Goal: Task Accomplishment & Management: Use online tool/utility

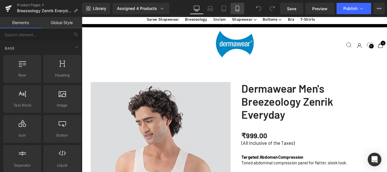
scroll to position [464, 0]
click at [236, 10] on icon at bounding box center [237, 8] width 3 height 5
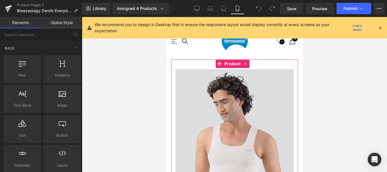
scroll to position [425, 0]
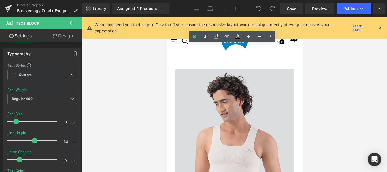
drag, startPoint x: 179, startPoint y: 65, endPoint x: 192, endPoint y: 65, distance: 13.0
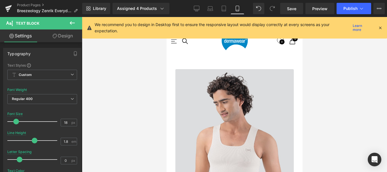
drag, startPoint x: 192, startPoint y: 65, endPoint x: 218, endPoint y: 65, distance: 26.0
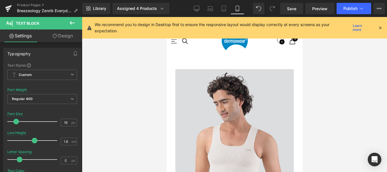
drag, startPoint x: 188, startPoint y: 83, endPoint x: 194, endPoint y: 84, distance: 6.8
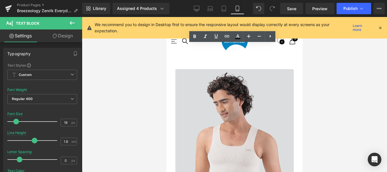
drag, startPoint x: 218, startPoint y: 84, endPoint x: 264, endPoint y: 84, distance: 46.4
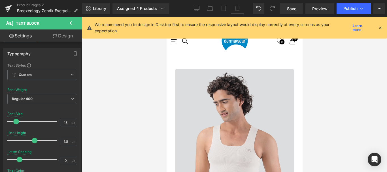
drag, startPoint x: 200, startPoint y: 120, endPoint x: 175, endPoint y: 104, distance: 30.2
drag, startPoint x: 175, startPoint y: 84, endPoint x: 234, endPoint y: 86, distance: 59.5
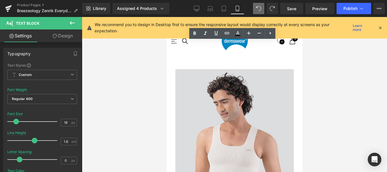
scroll to position [371, 0]
drag, startPoint x: 176, startPoint y: 92, endPoint x: 223, endPoint y: 92, distance: 47.8
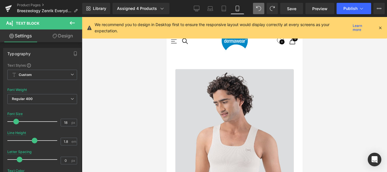
scroll to position [2480, 132]
drag, startPoint x: 175, startPoint y: 91, endPoint x: 245, endPoint y: 100, distance: 71.1
copy p "Crafted from breathable fabric, easily wearable under shirts, kurtas, or t-shir…"
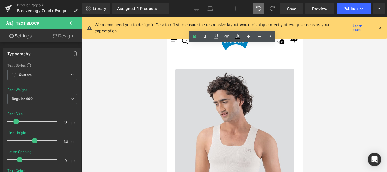
drag, startPoint x: 320, startPoint y: 139, endPoint x: 187, endPoint y: 100, distance: 139.6
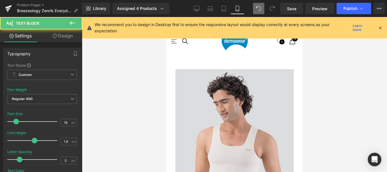
drag, startPoint x: 176, startPoint y: 98, endPoint x: 307, endPoint y: 114, distance: 132.5
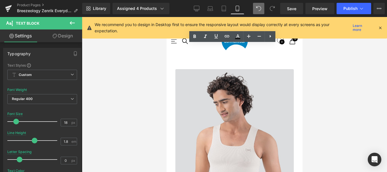
drag, startPoint x: 246, startPoint y: 64, endPoint x: 257, endPoint y: 63, distance: 11.6
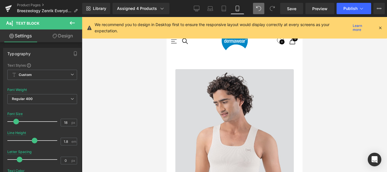
scroll to position [371, 0]
drag, startPoint x: 187, startPoint y: 83, endPoint x: 237, endPoint y: 81, distance: 49.6
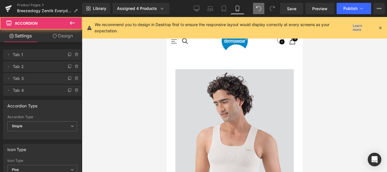
scroll to position [2463, 132]
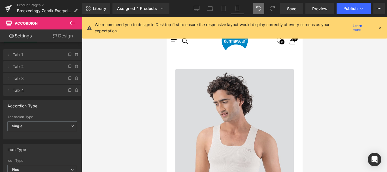
scroll to position [3, 3]
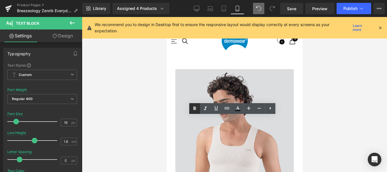
click at [194, 108] on icon at bounding box center [194, 108] width 3 height 3
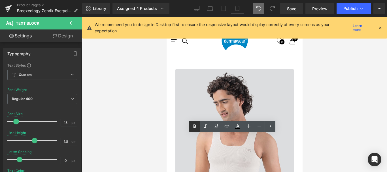
drag, startPoint x: 193, startPoint y: 125, endPoint x: 47, endPoint y: 77, distance: 154.1
click at [193, 125] on icon at bounding box center [194, 125] width 3 height 3
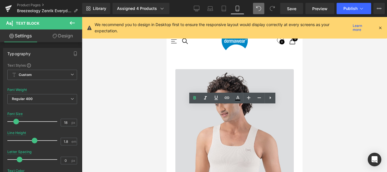
scroll to position [682, 0]
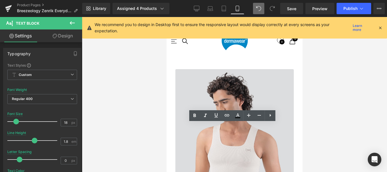
click at [195, 115] on icon at bounding box center [194, 115] width 3 height 3
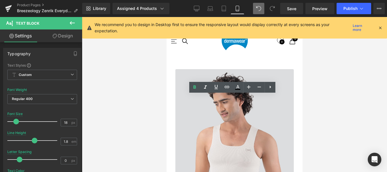
scroll to position [739, 0]
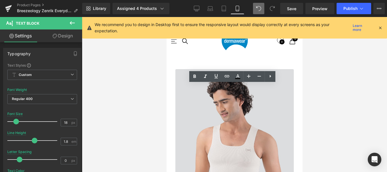
drag, startPoint x: 195, startPoint y: 76, endPoint x: 81, endPoint y: 151, distance: 136.7
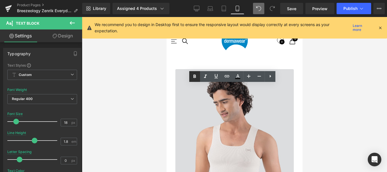
click at [195, 76] on icon at bounding box center [194, 76] width 3 height 3
click at [303, 111] on div at bounding box center [234, 94] width 305 height 155
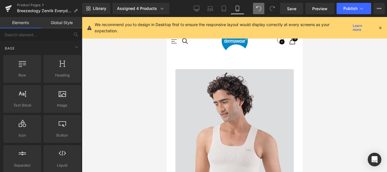
scroll to position [880, 0]
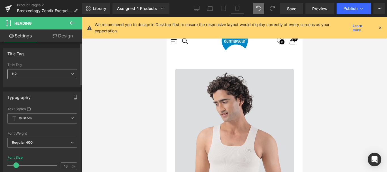
scroll to position [28, 0]
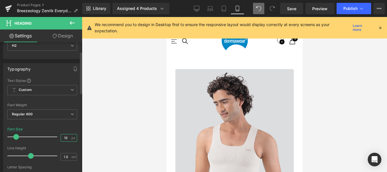
click at [63, 138] on input "18" at bounding box center [66, 137] width 10 height 7
type input "20"
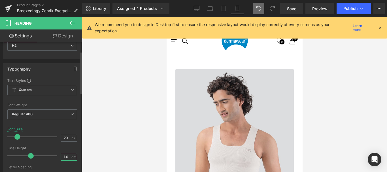
click at [63, 155] on input "1.6" at bounding box center [66, 156] width 10 height 7
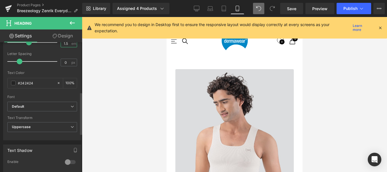
scroll to position [198, 0]
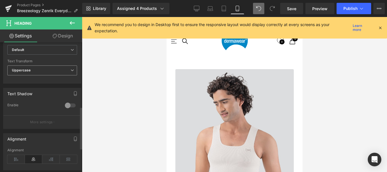
type input "1.5"
click at [70, 70] on icon at bounding box center [71, 70] width 3 height 3
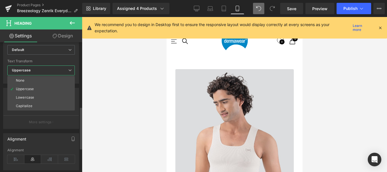
click at [70, 70] on icon at bounding box center [69, 70] width 3 height 3
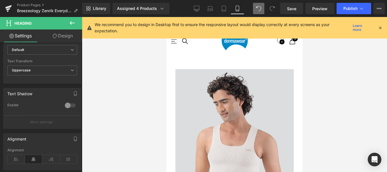
scroll to position [1248, 0]
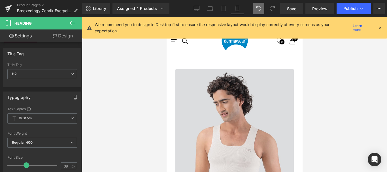
scroll to position [28, 0]
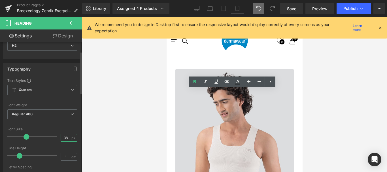
click at [65, 138] on input "38" at bounding box center [66, 137] width 10 height 7
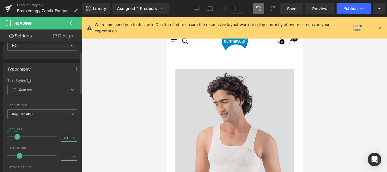
type input "20"
click at [64, 156] on input "1" at bounding box center [66, 156] width 10 height 7
type input "1.5"
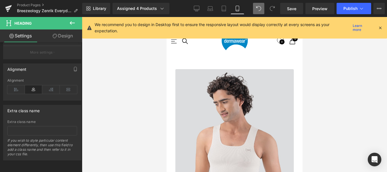
scroll to position [1220, 0]
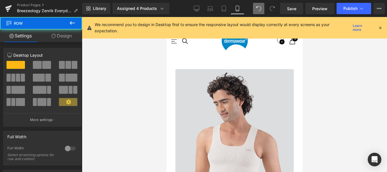
drag, startPoint x: 237, startPoint y: 117, endPoint x: 237, endPoint y: 112, distance: 5.4
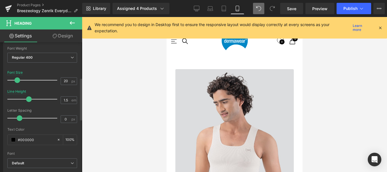
scroll to position [142, 0]
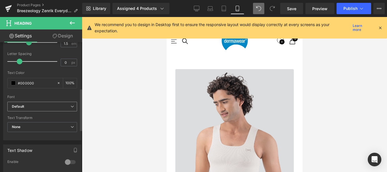
click at [68, 110] on span "Default" at bounding box center [42, 107] width 70 height 10
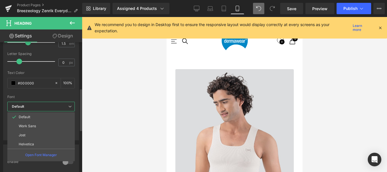
click at [68, 110] on span "Default" at bounding box center [40, 107] width 67 height 10
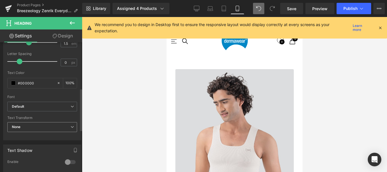
click at [66, 123] on span "None" at bounding box center [42, 127] width 70 height 10
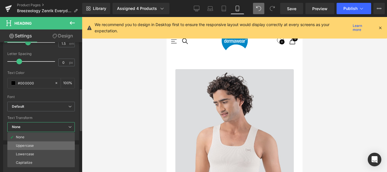
click at [36, 146] on li "Uppercase" at bounding box center [40, 145] width 67 height 8
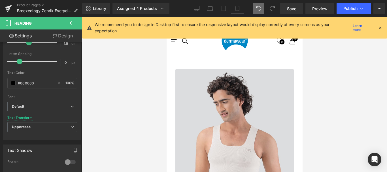
scroll to position [1673, 0]
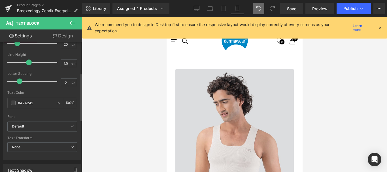
scroll to position [85, 0]
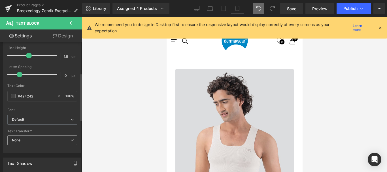
click at [74, 142] on span "None" at bounding box center [42, 140] width 70 height 10
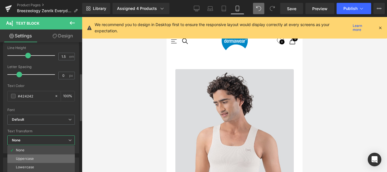
click at [23, 161] on li "Uppercase" at bounding box center [40, 158] width 67 height 8
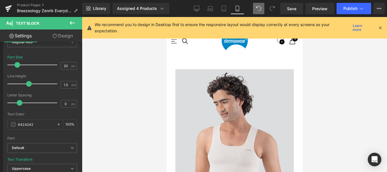
scroll to position [1842, 0]
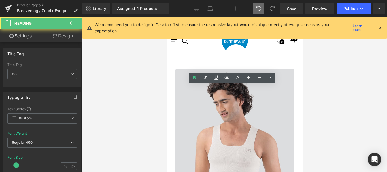
scroll to position [2435, 132]
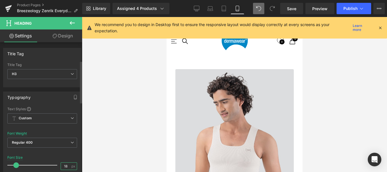
click at [64, 162] on input "18" at bounding box center [66, 165] width 10 height 7
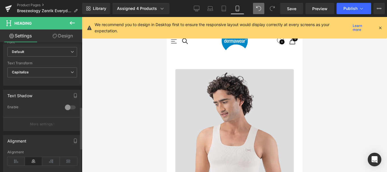
scroll to position [198, 0]
type input "20"
click at [56, 68] on span "Capitalize" at bounding box center [42, 70] width 70 height 10
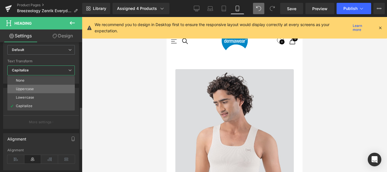
click at [31, 87] on div "Uppercase" at bounding box center [25, 89] width 18 height 4
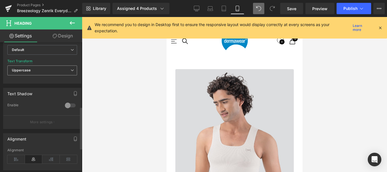
click at [65, 72] on span "Uppercase" at bounding box center [42, 70] width 70 height 10
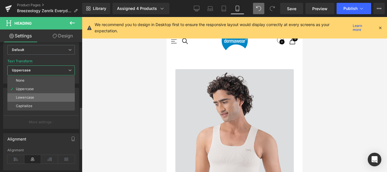
click at [33, 99] on div "Lowercase" at bounding box center [25, 97] width 18 height 4
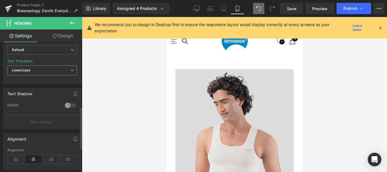
click at [70, 70] on icon at bounding box center [71, 70] width 3 height 3
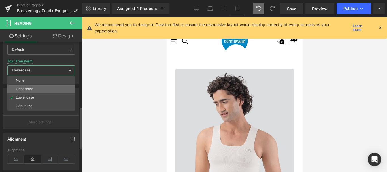
click at [18, 90] on div "Uppercase" at bounding box center [25, 89] width 18 height 4
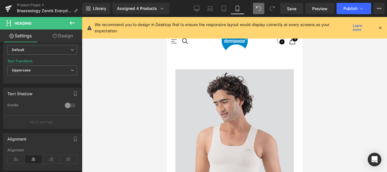
scroll to position [2424, 132]
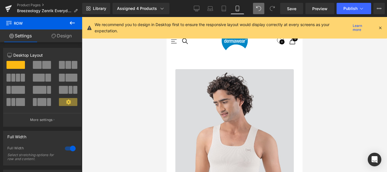
drag, startPoint x: 237, startPoint y: 75, endPoint x: 266, endPoint y: 81, distance: 29.1
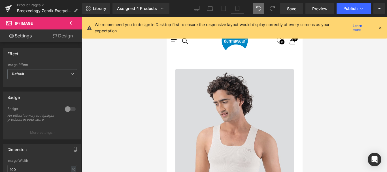
scroll to position [2430, 132]
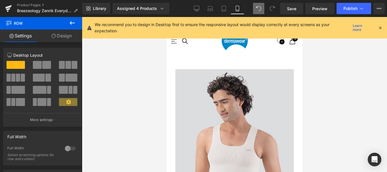
drag, startPoint x: 242, startPoint y: 93, endPoint x: 242, endPoint y: 87, distance: 5.4
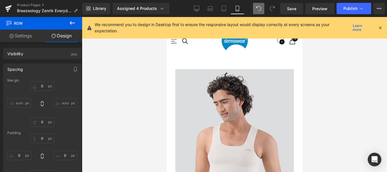
drag, startPoint x: 232, startPoint y: 121, endPoint x: 234, endPoint y: 117, distance: 4.4
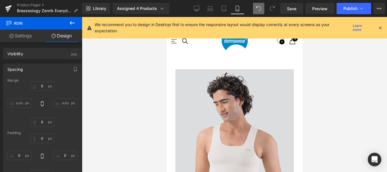
click at [335, 112] on div at bounding box center [234, 94] width 305 height 155
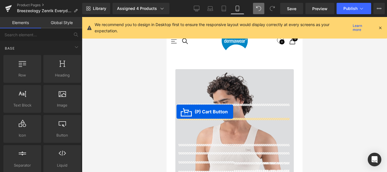
drag, startPoint x: 211, startPoint y: 104, endPoint x: 490, endPoint y: 123, distance: 279.4
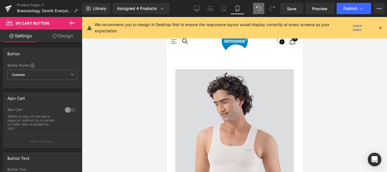
scroll to position [1036, 0]
click at [292, 9] on span "Save" at bounding box center [291, 9] width 9 height 6
click at [321, 9] on span "Preview" at bounding box center [319, 9] width 15 height 6
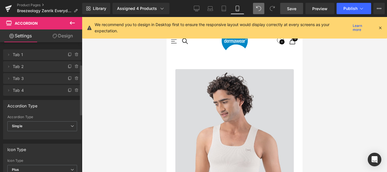
scroll to position [57, 0]
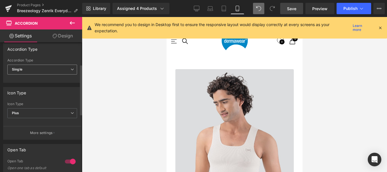
click at [60, 67] on span "Single" at bounding box center [42, 70] width 70 height 10
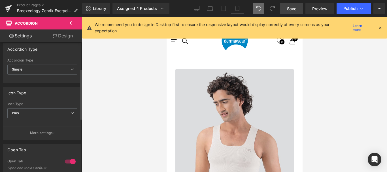
scroll to position [85, 0]
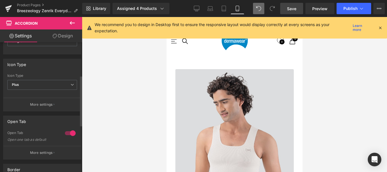
click at [67, 84] on span "Plus" at bounding box center [42, 85] width 70 height 10
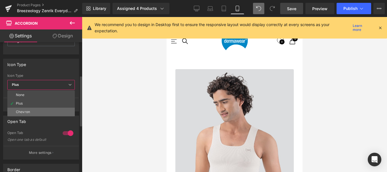
click at [22, 111] on div "Chevron" at bounding box center [23, 112] width 14 height 4
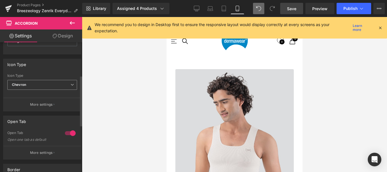
scroll to position [2482, 132]
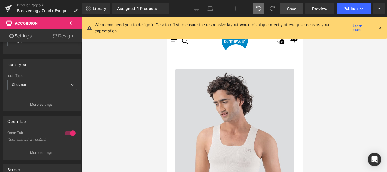
scroll to position [2436, 132]
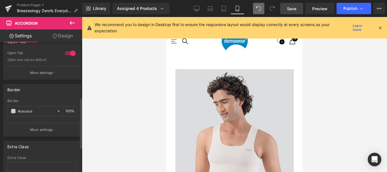
scroll to position [170, 0]
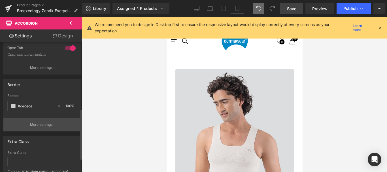
click at [40, 123] on p "More settings" at bounding box center [41, 124] width 23 height 5
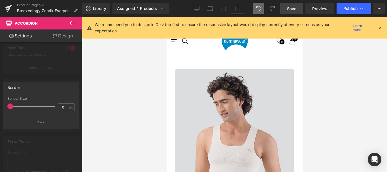
click at [14, 33] on link "Settings" at bounding box center [20, 35] width 41 height 13
click at [67, 33] on link "Design" at bounding box center [62, 35] width 41 height 13
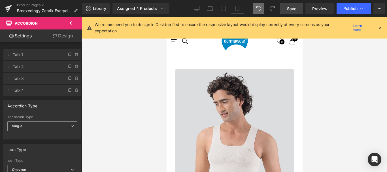
scroll to position [28, 0]
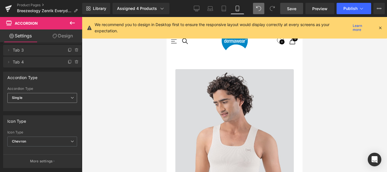
click at [54, 96] on span "Single" at bounding box center [42, 98] width 70 height 10
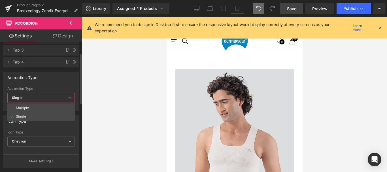
click at [54, 96] on span "Single" at bounding box center [40, 98] width 67 height 10
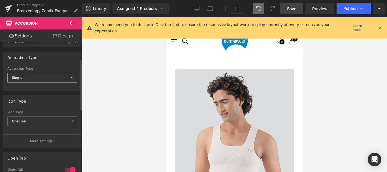
scroll to position [57, 0]
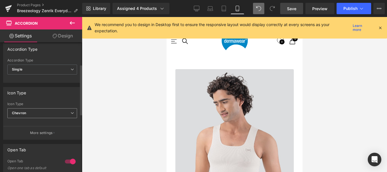
click at [70, 113] on icon at bounding box center [71, 112] width 3 height 3
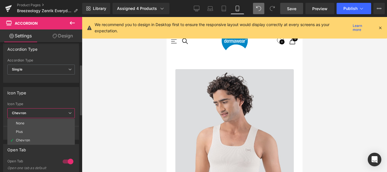
click at [68, 113] on icon at bounding box center [69, 112] width 3 height 3
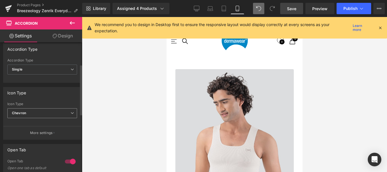
click at [70, 113] on icon at bounding box center [71, 112] width 3 height 3
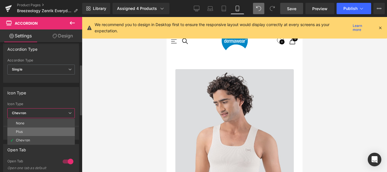
click at [20, 130] on div "Plus" at bounding box center [19, 132] width 7 height 4
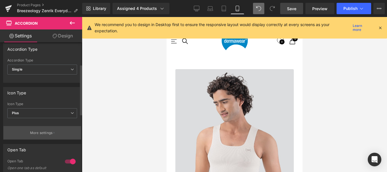
scroll to position [2482, 132]
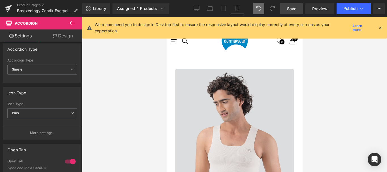
scroll to position [2436, 132]
click at [54, 108] on span "Plus" at bounding box center [42, 113] width 70 height 10
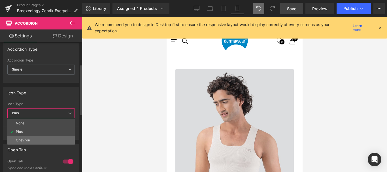
click at [25, 139] on div "Chevron" at bounding box center [23, 140] width 14 height 4
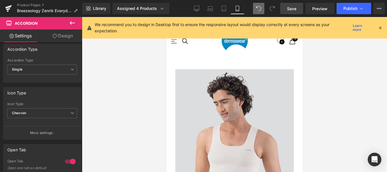
click at [286, 10] on link "Save" at bounding box center [291, 8] width 23 height 11
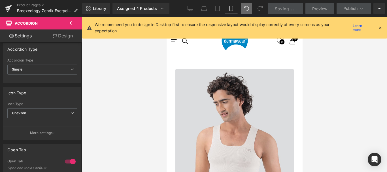
scroll to position [198, 0]
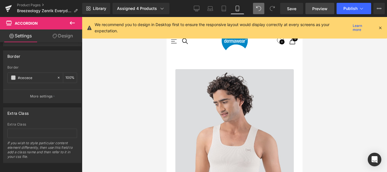
click at [320, 7] on span "Preview" at bounding box center [319, 9] width 15 height 6
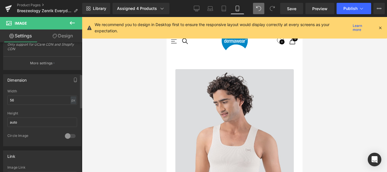
scroll to position [142, 0]
drag, startPoint x: 16, startPoint y: 98, endPoint x: 9, endPoint y: 99, distance: 7.4
click at [9, 99] on input "56" at bounding box center [42, 98] width 70 height 9
click at [9, 99] on input "75" at bounding box center [42, 98] width 70 height 9
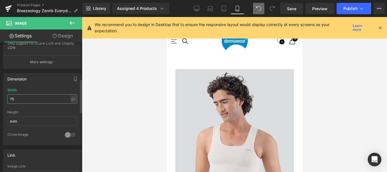
click at [14, 99] on input "75" at bounding box center [42, 98] width 70 height 9
type input "80"
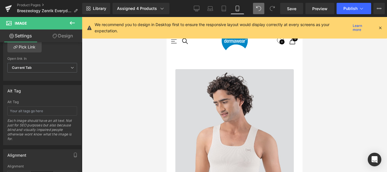
scroll to position [1076, 0]
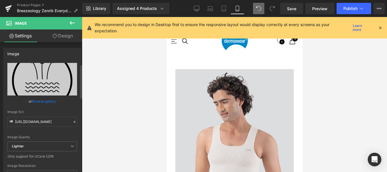
click at [48, 63] on div "https://ucarecdn.com/b402acd4-957e-4e02-bffa-18ed20df3bf5/-/format/auto/-/previ…" at bounding box center [42, 136] width 78 height 147
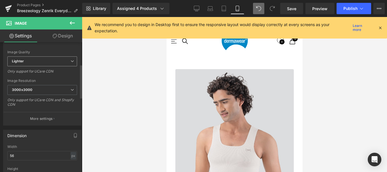
click at [71, 60] on icon at bounding box center [71, 60] width 3 height 3
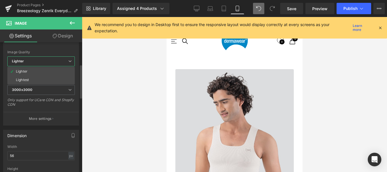
click at [71, 60] on icon at bounding box center [69, 60] width 3 height 3
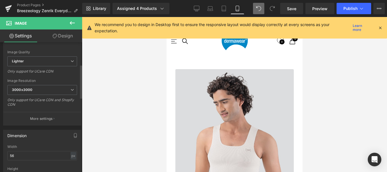
scroll to position [142, 0]
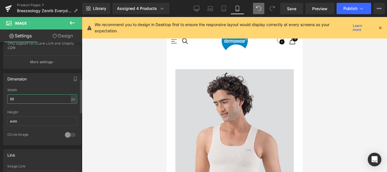
click at [19, 99] on input "56" at bounding box center [42, 98] width 70 height 9
type input "80"
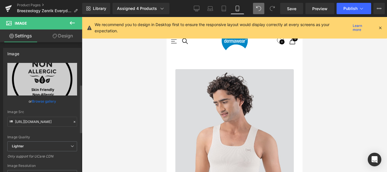
scroll to position [142, 0]
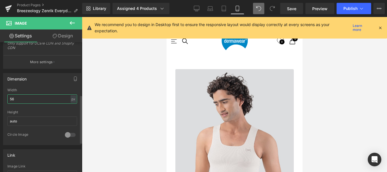
click at [15, 98] on input "56" at bounding box center [42, 98] width 70 height 9
type input "80"
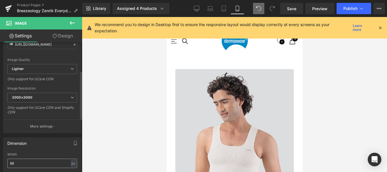
scroll to position [85, 0]
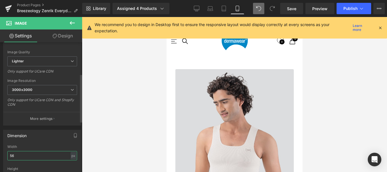
click at [25, 155] on input "56" at bounding box center [42, 155] width 70 height 9
type input "80"
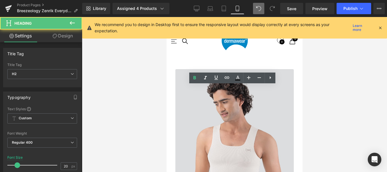
scroll to position [1274, 0]
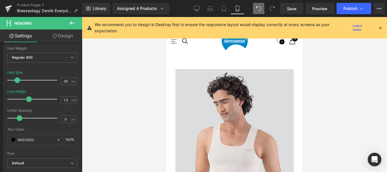
scroll to position [1812, 0]
click at [287, 9] on link "Save" at bounding box center [291, 8] width 23 height 11
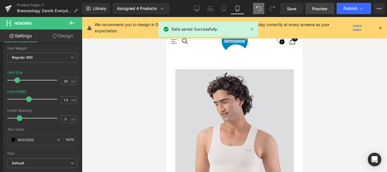
click at [323, 10] on span "Preview" at bounding box center [319, 9] width 15 height 6
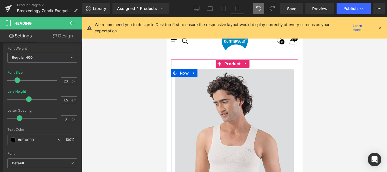
scroll to position [594, 0]
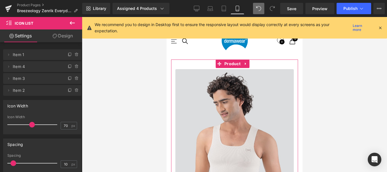
drag, startPoint x: 258, startPoint y: 69, endPoint x: 239, endPoint y: 153, distance: 86.6
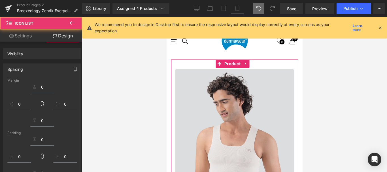
scroll to position [2456, 132]
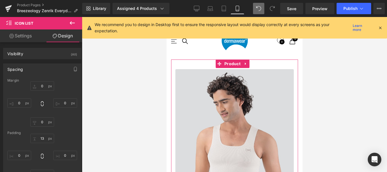
drag, startPoint x: 240, startPoint y: 162, endPoint x: 235, endPoint y: 127, distance: 35.1
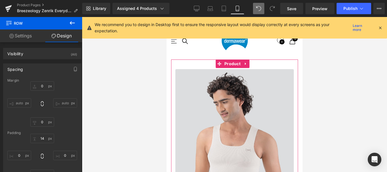
scroll to position [2449, 132]
drag, startPoint x: 235, startPoint y: 128, endPoint x: 235, endPoint y: 133, distance: 5.1
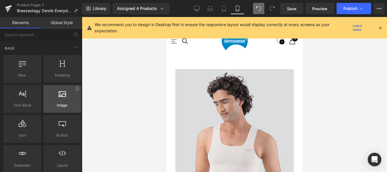
scroll to position [28, 0]
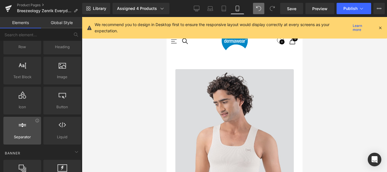
click at [21, 128] on icon at bounding box center [22, 124] width 7 height 7
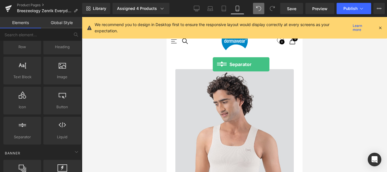
drag, startPoint x: 188, startPoint y: 145, endPoint x: 209, endPoint y: 64, distance: 83.1
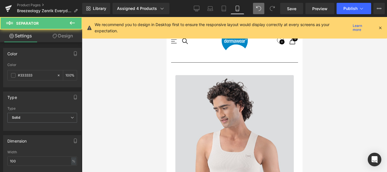
scroll to position [651, 0]
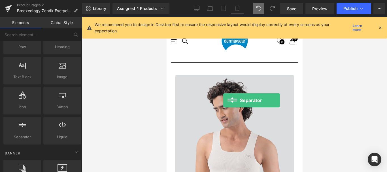
drag, startPoint x: 186, startPoint y: 145, endPoint x: 215, endPoint y: 99, distance: 54.5
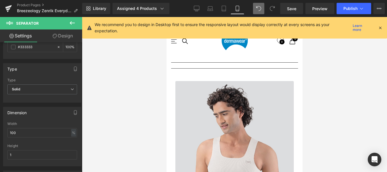
scroll to position [1076, 0]
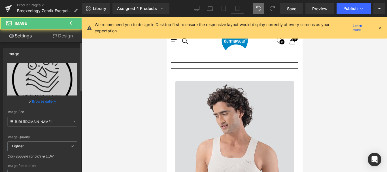
scroll to position [113, 0]
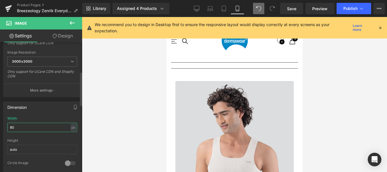
click at [9, 127] on input "80" at bounding box center [42, 127] width 70 height 9
type input "90"
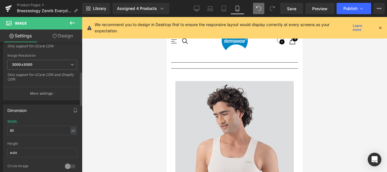
scroll to position [113, 0]
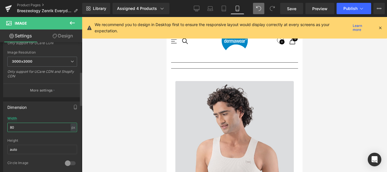
drag, startPoint x: 12, startPoint y: 127, endPoint x: 75, endPoint y: 125, distance: 63.7
click at [9, 127] on input "80" at bounding box center [42, 127] width 70 height 9
type input "90"
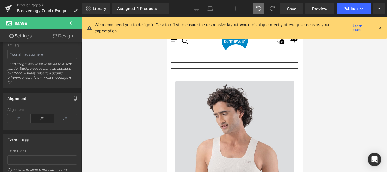
scroll to position [1161, 0]
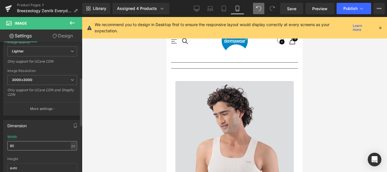
scroll to position [113, 0]
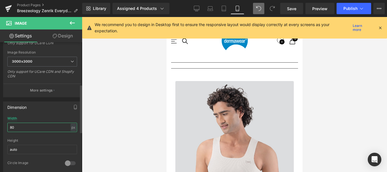
drag, startPoint x: 12, startPoint y: 127, endPoint x: 53, endPoint y: 124, distance: 40.9
click at [8, 127] on input "80" at bounding box center [42, 127] width 70 height 9
type input "90"
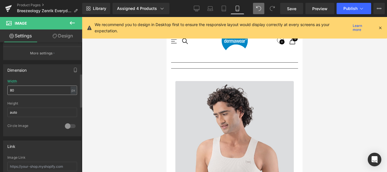
scroll to position [170, 0]
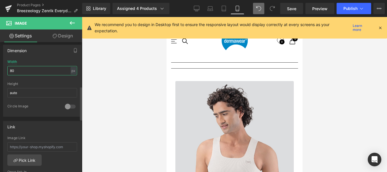
drag, startPoint x: 11, startPoint y: 70, endPoint x: 76, endPoint y: 78, distance: 65.6
click at [7, 71] on div "80px Width 80 px % px auto Height auto 0 Circle Image" at bounding box center [42, 88] width 78 height 57
type input "90"
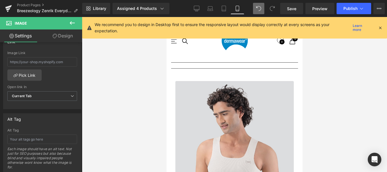
scroll to position [1274, 0]
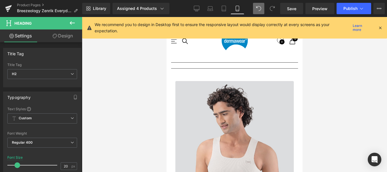
click at [70, 36] on link "Design" at bounding box center [62, 35] width 41 height 13
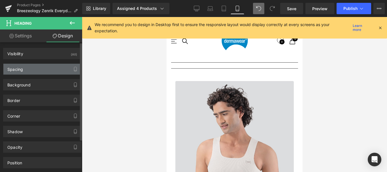
click at [31, 65] on div "Spacing" at bounding box center [42, 69] width 78 height 11
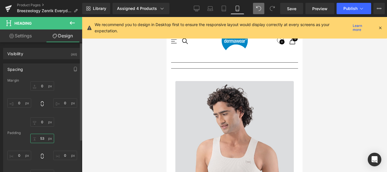
click at [43, 138] on input "53" at bounding box center [42, 138] width 24 height 9
click at [41, 138] on input "53" at bounding box center [42, 138] width 24 height 9
click at [40, 138] on input "0" at bounding box center [42, 138] width 24 height 9
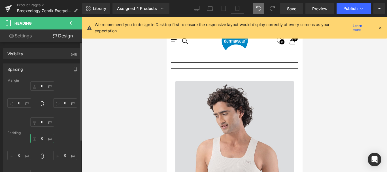
type input "10"
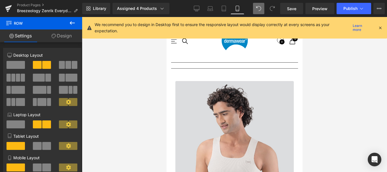
scroll to position [1415, 0]
drag, startPoint x: 243, startPoint y: 108, endPoint x: 233, endPoint y: 53, distance: 56.8
click at [67, 36] on link "Design" at bounding box center [61, 35] width 41 height 13
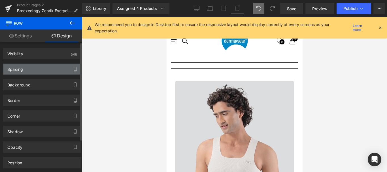
click at [33, 68] on div "Spacing" at bounding box center [42, 69] width 78 height 11
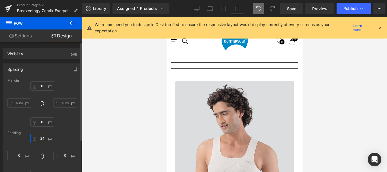
click at [41, 138] on input "24" at bounding box center [42, 138] width 24 height 9
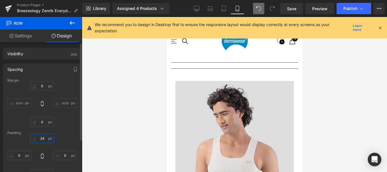
click at [41, 138] on input "24" at bounding box center [42, 138] width 24 height 9
click at [44, 139] on input "24" at bounding box center [42, 138] width 24 height 9
click at [43, 138] on input "14" at bounding box center [42, 138] width 24 height 9
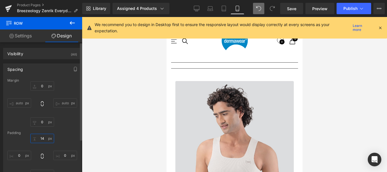
type input "10"
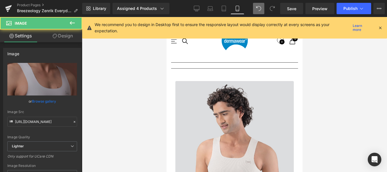
click at [60, 36] on link "Design" at bounding box center [62, 35] width 41 height 13
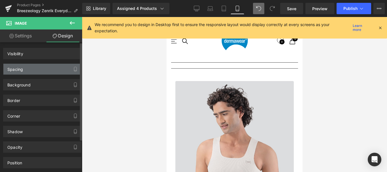
click at [31, 70] on div "Spacing" at bounding box center [42, 69] width 78 height 11
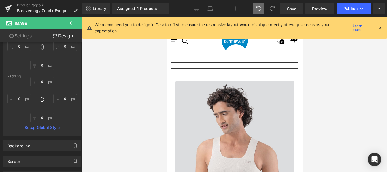
scroll to position [1444, 0]
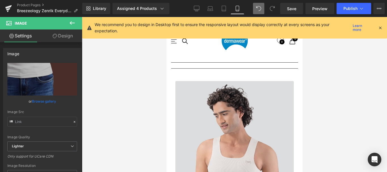
scroll to position [1500, 0]
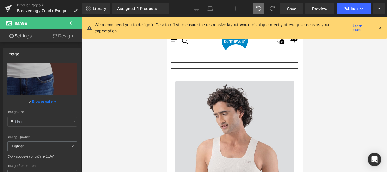
click at [62, 34] on link "Design" at bounding box center [62, 35] width 41 height 13
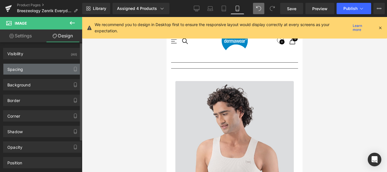
click at [27, 66] on div "Spacing" at bounding box center [42, 69] width 78 height 11
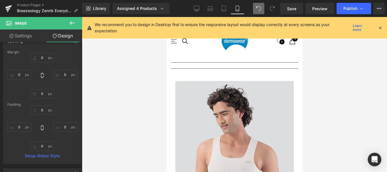
scroll to position [1387, 0]
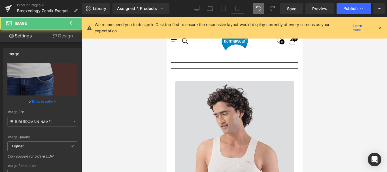
click at [61, 33] on link "Design" at bounding box center [62, 35] width 41 height 13
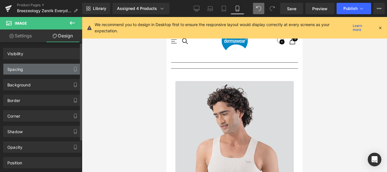
click at [25, 66] on div "Spacing" at bounding box center [42, 69] width 78 height 11
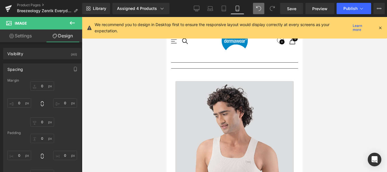
scroll to position [1529, 0]
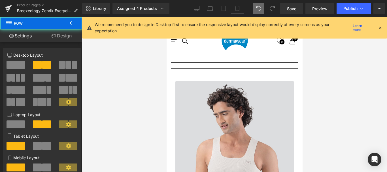
drag, startPoint x: 237, startPoint y: 116, endPoint x: 226, endPoint y: 122, distance: 12.3
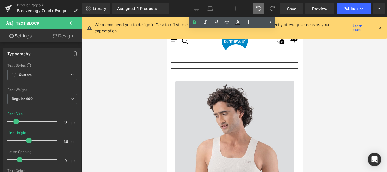
scroll to position [1642, 0]
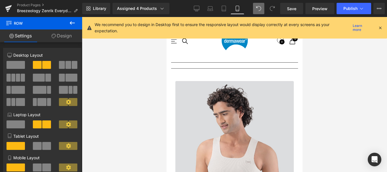
scroll to position [2453, 132]
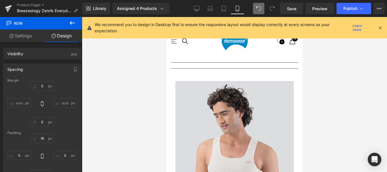
scroll to position [1415, 0]
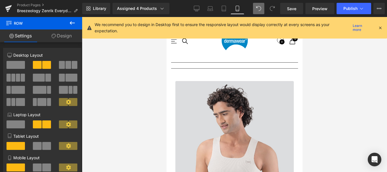
scroll to position [2452, 132]
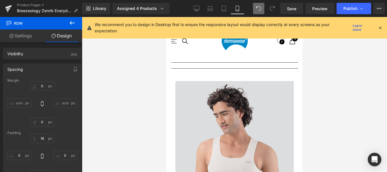
scroll to position [1670, 0]
click at [291, 8] on span "Save" at bounding box center [291, 9] width 9 height 6
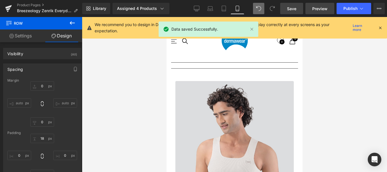
click at [320, 9] on span "Preview" at bounding box center [319, 9] width 15 height 6
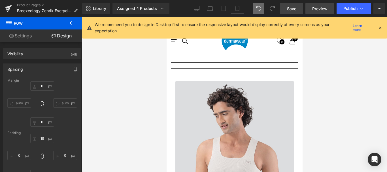
scroll to position [1529, 0]
click at [295, 11] on span "Save" at bounding box center [291, 9] width 9 height 6
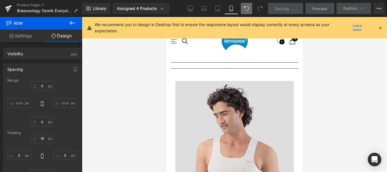
scroll to position [2128, 0]
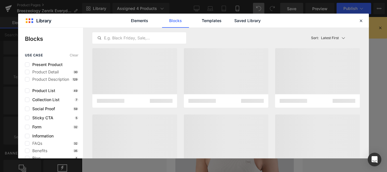
click at [26, 72] on label at bounding box center [27, 72] width 5 height 5
click at [27, 72] on input "checkbox" at bounding box center [27, 72] width 0 height 0
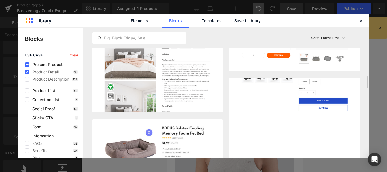
scroll to position [538, 0]
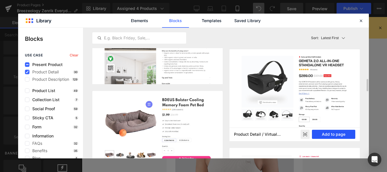
click at [334, 133] on button "Add to page" at bounding box center [333, 134] width 43 height 9
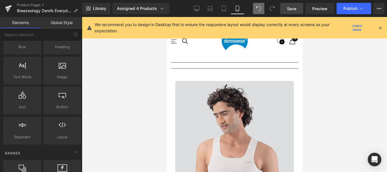
scroll to position [2823, 0]
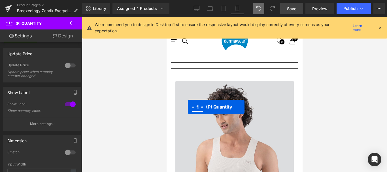
scroll to position [247, 0]
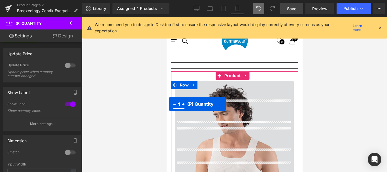
drag, startPoint x: 215, startPoint y: 112, endPoint x: 169, endPoint y: 104, distance: 46.8
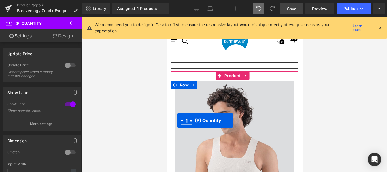
scroll to position [3256, 132]
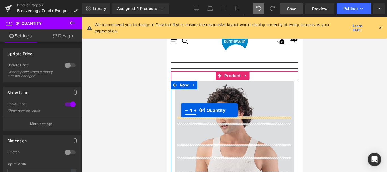
drag, startPoint x: 214, startPoint y: 111, endPoint x: 181, endPoint y: 110, distance: 33.7
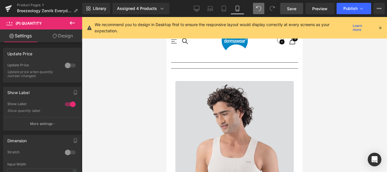
scroll to position [2802, 0]
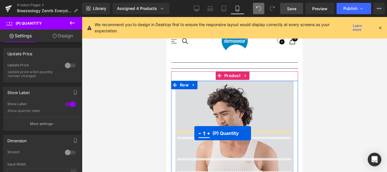
scroll to position [238, 0]
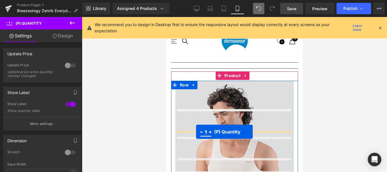
drag, startPoint x: 216, startPoint y: 134, endPoint x: 196, endPoint y: 132, distance: 20.2
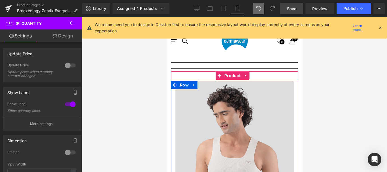
scroll to position [3260, 132]
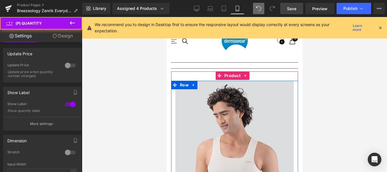
drag, startPoint x: 190, startPoint y: 114, endPoint x: 203, endPoint y: 96, distance: 21.9
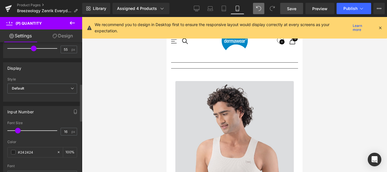
scroll to position [170, 0]
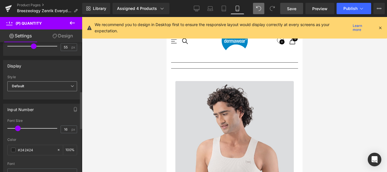
click at [63, 85] on span "Default" at bounding box center [42, 86] width 70 height 10
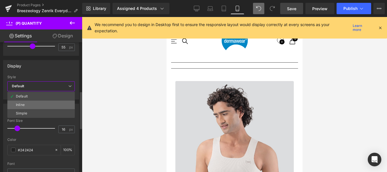
click at [22, 104] on div "Inline" at bounding box center [20, 105] width 9 height 4
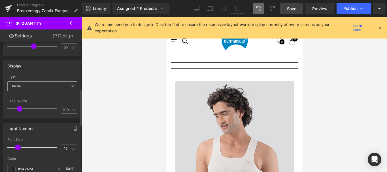
scroll to position [3226, 132]
click at [25, 85] on span "Inline" at bounding box center [42, 86] width 70 height 10
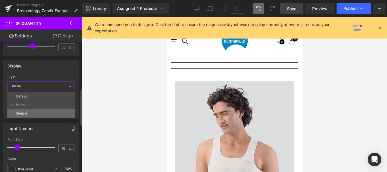
click at [22, 112] on div "Simple" at bounding box center [21, 113] width 11 height 4
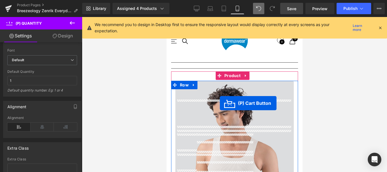
scroll to position [542, 0]
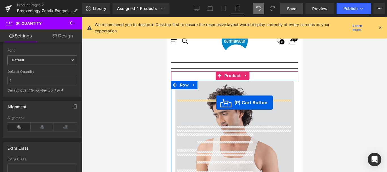
drag, startPoint x: 212, startPoint y: 108, endPoint x: 216, endPoint y: 102, distance: 6.5
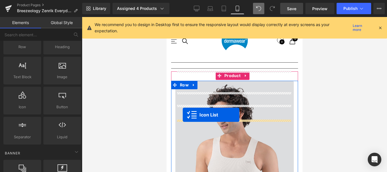
scroll to position [311, 0]
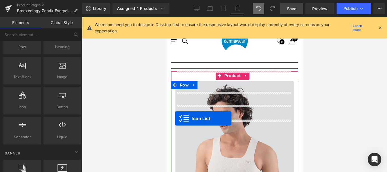
drag, startPoint x: 218, startPoint y: 99, endPoint x: 174, endPoint y: 118, distance: 47.8
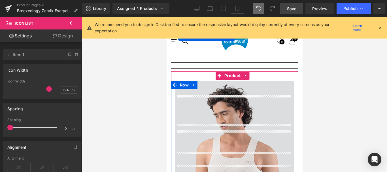
scroll to position [340, 0]
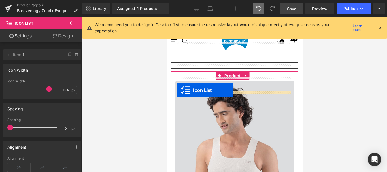
drag, startPoint x: 219, startPoint y: 115, endPoint x: 176, endPoint y: 90, distance: 49.8
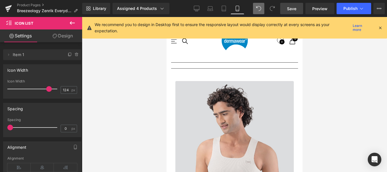
scroll to position [3213, 132]
click at [291, 8] on span "Save" at bounding box center [291, 9] width 9 height 6
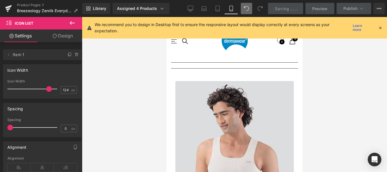
scroll to position [3058, 0]
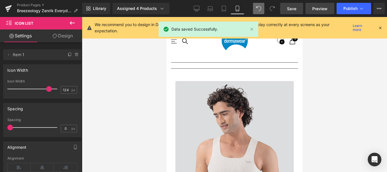
click at [318, 8] on span "Preview" at bounding box center [319, 9] width 15 height 6
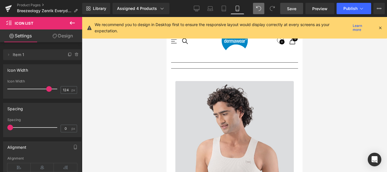
scroll to position [2180, 0]
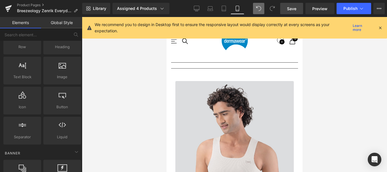
scroll to position [311, 0]
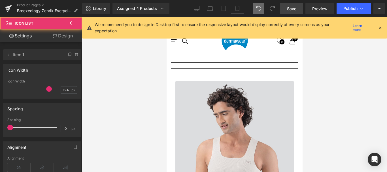
click at [63, 36] on link "Design" at bounding box center [62, 35] width 41 height 13
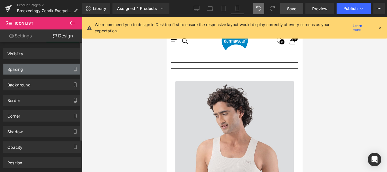
click at [19, 69] on div "Spacing" at bounding box center [15, 68] width 16 height 8
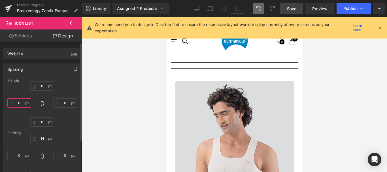
click at [19, 102] on input "0" at bounding box center [19, 102] width 24 height 9
click at [19, 103] on input "10" at bounding box center [19, 102] width 24 height 9
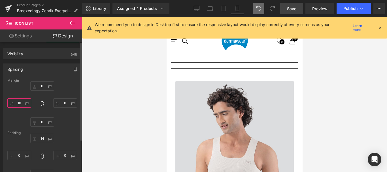
click at [19, 103] on input "10" at bounding box center [19, 102] width 24 height 9
click at [19, 103] on input "0" at bounding box center [19, 102] width 24 height 9
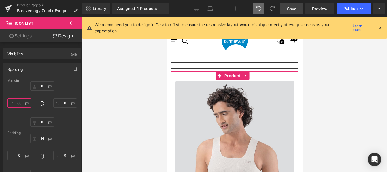
drag, startPoint x: 243, startPoint y: 137, endPoint x: 240, endPoint y: 132, distance: 5.3
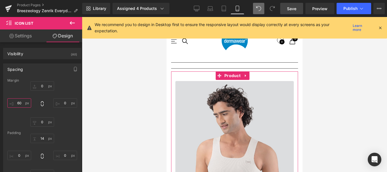
drag, startPoint x: 217, startPoint y: 123, endPoint x: 212, endPoint y: 119, distance: 5.7
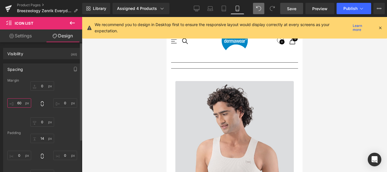
click at [18, 105] on input "60" at bounding box center [19, 102] width 24 height 9
type input "160"
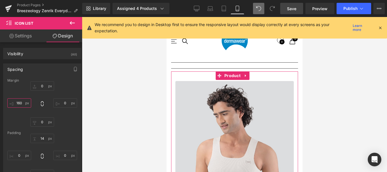
scroll to position [340, 0]
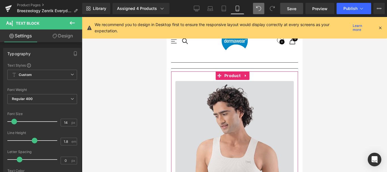
click at [333, 90] on div at bounding box center [234, 94] width 305 height 155
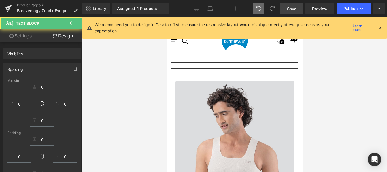
scroll to position [2474, 132]
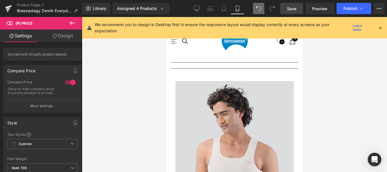
click at [290, 8] on span "Save" at bounding box center [291, 9] width 9 height 6
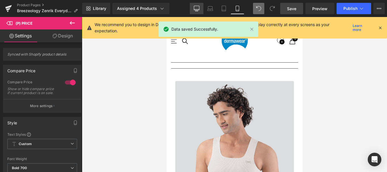
click at [199, 7] on icon at bounding box center [197, 9] width 6 height 6
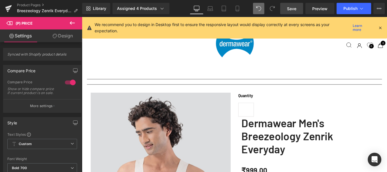
scroll to position [1330, 0]
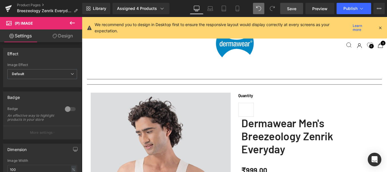
scroll to position [1387, 0]
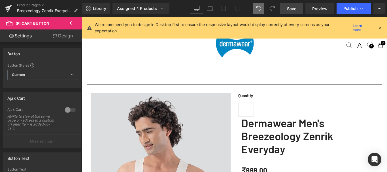
drag, startPoint x: 268, startPoint y: 86, endPoint x: 268, endPoint y: 89, distance: 3.7
drag, startPoint x: 230, startPoint y: 80, endPoint x: 261, endPoint y: 98, distance: 35.4
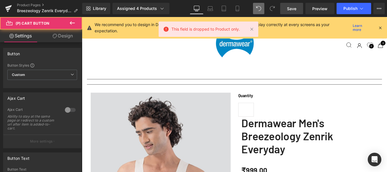
scroll to position [1359, 0]
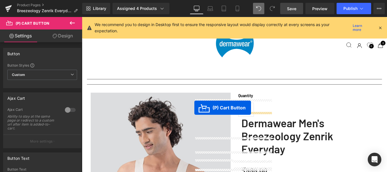
drag, startPoint x: 229, startPoint y: 123, endPoint x: 208, endPoint y: 119, distance: 21.4
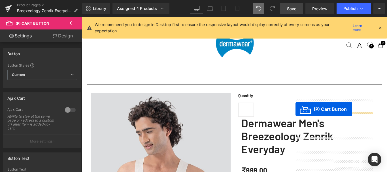
drag, startPoint x: 344, startPoint y: 109, endPoint x: 424, endPoint y: 75, distance: 86.0
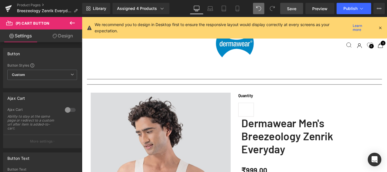
scroll to position [3, 3]
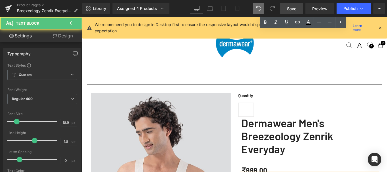
scroll to position [0, 0]
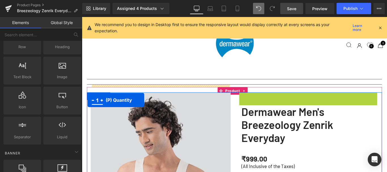
scroll to position [3, 3]
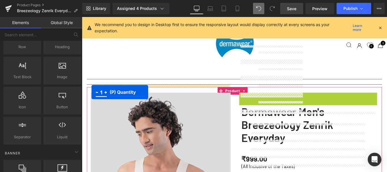
drag, startPoint x: 314, startPoint y: 85, endPoint x: 93, endPoint y: 101, distance: 222.5
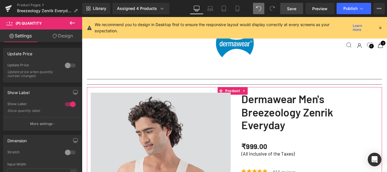
click at [275, 102] on link "Dermawear Men's Breezeology Zenrik Everyday" at bounding box center [337, 124] width 153 height 44
click at [292, 111] on h1 "Dermawear Men's Breezeology Zenrik Everyday" at bounding box center [337, 124] width 153 height 44
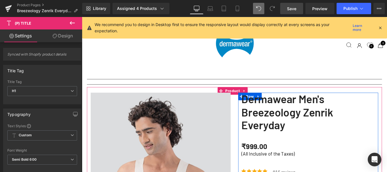
scroll to position [340, 0]
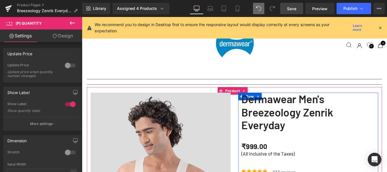
drag, startPoint x: 327, startPoint y: 112, endPoint x: 327, endPoint y: 118, distance: 6.2
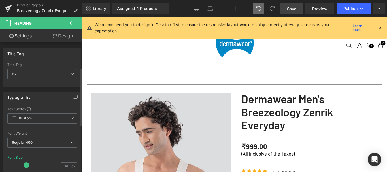
scroll to position [57, 0]
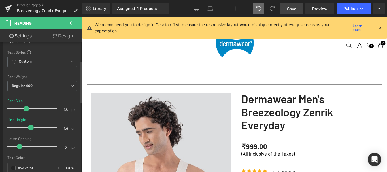
drag, startPoint x: 63, startPoint y: 129, endPoint x: 68, endPoint y: 129, distance: 4.3
click at [67, 129] on input "1.6" at bounding box center [66, 128] width 10 height 7
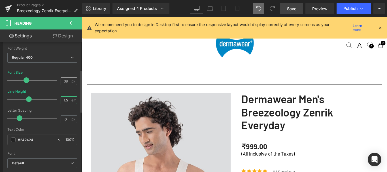
type input "1.5"
click at [65, 82] on input "38" at bounding box center [66, 81] width 10 height 7
type input "35"
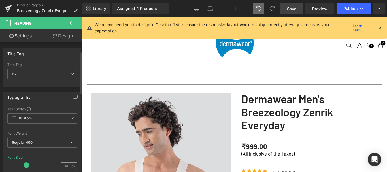
scroll to position [57, 0]
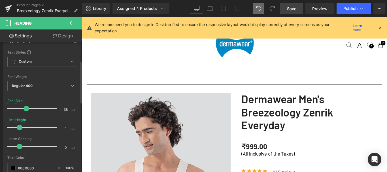
click at [65, 108] on input "38" at bounding box center [66, 109] width 10 height 7
type input "35"
click at [65, 128] on input "1" at bounding box center [66, 128] width 10 height 7
type input "1.5"
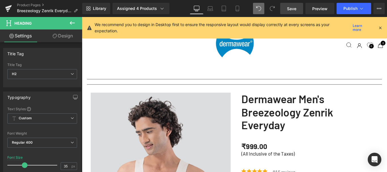
scroll to position [962, 0]
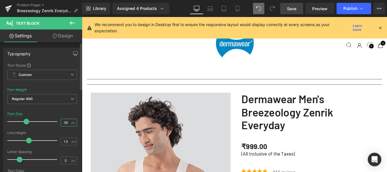
drag, startPoint x: 64, startPoint y: 122, endPoint x: 67, endPoint y: 123, distance: 3.2
click at [67, 123] on input "38" at bounding box center [66, 122] width 10 height 7
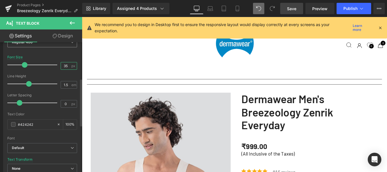
scroll to position [142, 0]
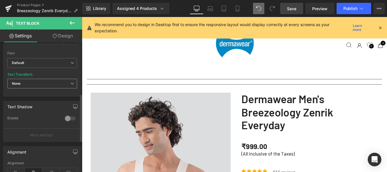
type input "35"
click at [41, 85] on span "None" at bounding box center [42, 84] width 70 height 10
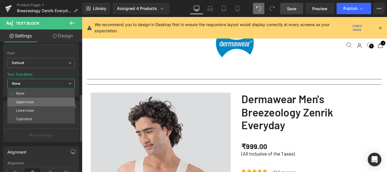
click at [29, 103] on div "Uppercase" at bounding box center [25, 102] width 18 height 4
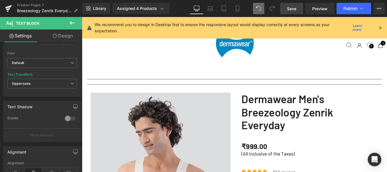
scroll to position [594, 0]
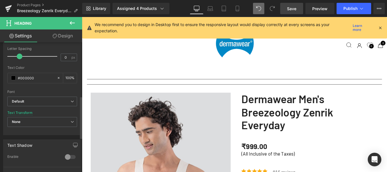
scroll to position [170, 0]
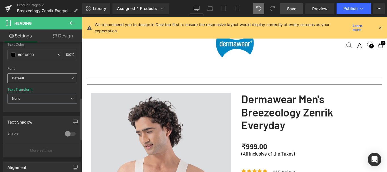
click at [71, 77] on icon at bounding box center [71, 77] width 3 height 3
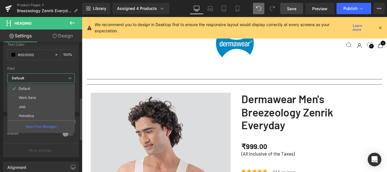
click at [71, 77] on icon at bounding box center [69, 77] width 3 height 3
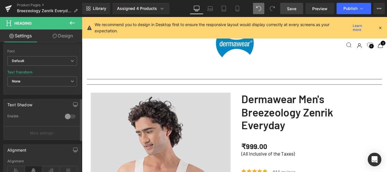
scroll to position [159, 0]
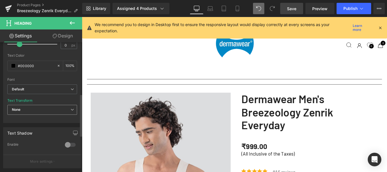
click at [63, 106] on span "None" at bounding box center [42, 110] width 70 height 10
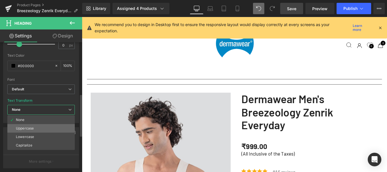
click at [22, 128] on div "Uppercase" at bounding box center [25, 128] width 18 height 4
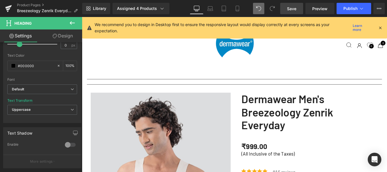
scroll to position [594, 0]
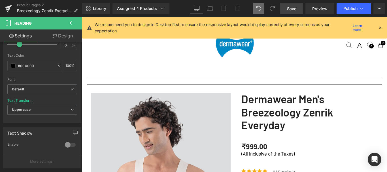
click at [63, 37] on link "Design" at bounding box center [62, 35] width 41 height 13
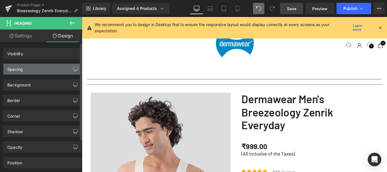
click at [21, 68] on div "Spacing" at bounding box center [15, 68] width 16 height 8
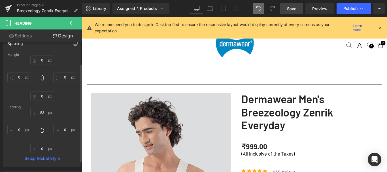
scroll to position [28, 0]
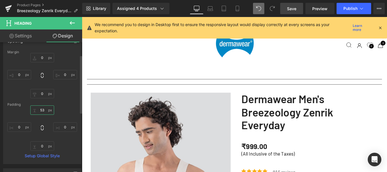
click at [41, 110] on input "text" at bounding box center [42, 109] width 24 height 9
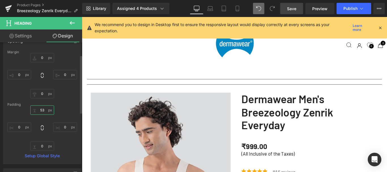
click at [42, 110] on input "53" at bounding box center [42, 109] width 24 height 9
type input "35"
click at [41, 110] on input "35" at bounding box center [42, 109] width 24 height 9
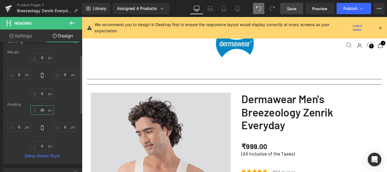
click at [41, 110] on input "35" at bounding box center [42, 109] width 24 height 9
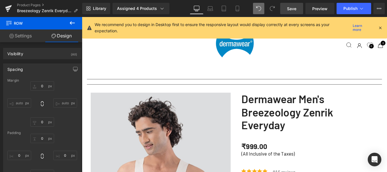
scroll to position [1189, 0]
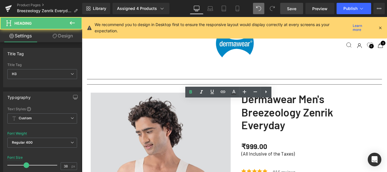
scroll to position [1845, 338]
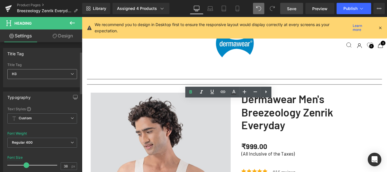
click at [34, 69] on span "H3" at bounding box center [42, 74] width 70 height 10
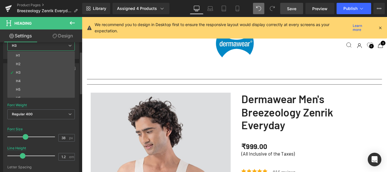
click at [20, 64] on div "H2" at bounding box center [18, 64] width 5 height 4
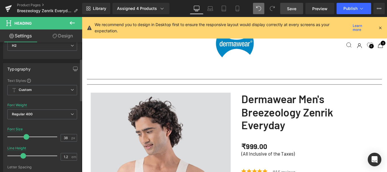
scroll to position [57, 0]
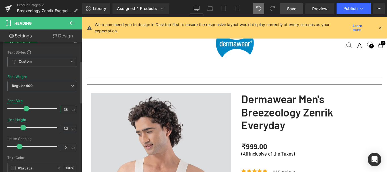
click at [66, 108] on input "38" at bounding box center [66, 109] width 10 height 7
type input "35"
click at [66, 128] on input "1.2" at bounding box center [66, 128] width 10 height 7
type input "1.5"
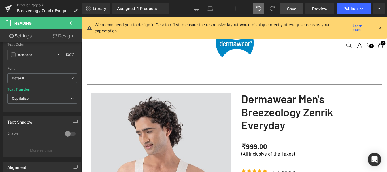
scroll to position [1246, 0]
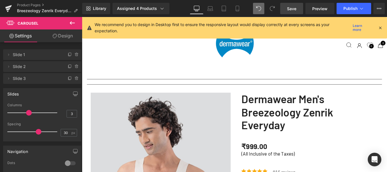
drag, startPoint x: 213, startPoint y: 85, endPoint x: 214, endPoint y: 76, distance: 8.8
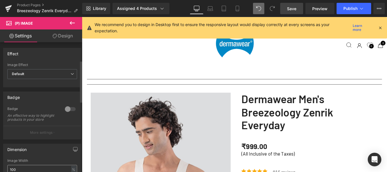
scroll to position [85, 0]
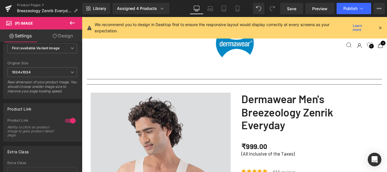
scroll to position [1246, 0]
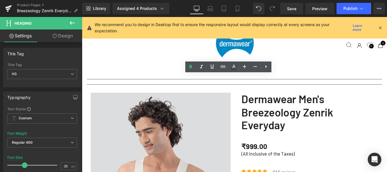
scroll to position [1840, 338]
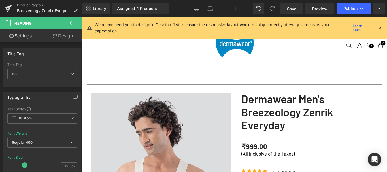
click at [60, 35] on link "Design" at bounding box center [62, 35] width 41 height 13
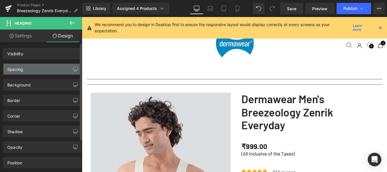
click at [31, 66] on div "Spacing" at bounding box center [42, 69] width 78 height 11
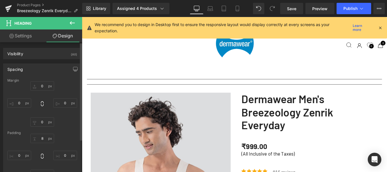
type input "0"
type input "8"
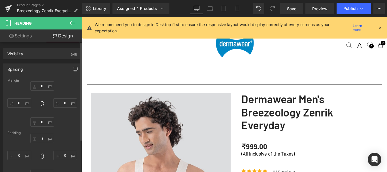
type input "0"
type input "26"
type input "0"
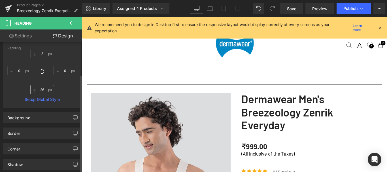
scroll to position [85, 0]
click at [42, 90] on input "26" at bounding box center [42, 89] width 24 height 9
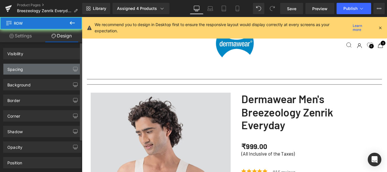
click at [34, 68] on div "Spacing" at bounding box center [42, 69] width 78 height 11
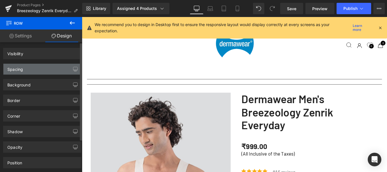
scroll to position [1826, 338]
click at [31, 68] on div "Spacing" at bounding box center [42, 69] width 78 height 11
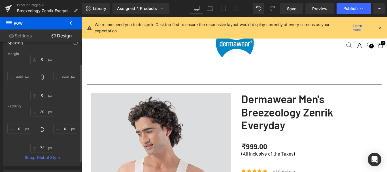
scroll to position [28, 0]
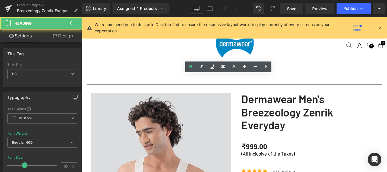
scroll to position [1840, 338]
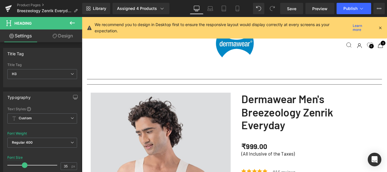
click at [65, 36] on link "Design" at bounding box center [62, 35] width 41 height 13
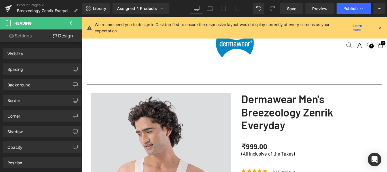
scroll to position [1826, 338]
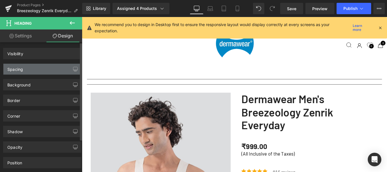
click at [34, 67] on div "Spacing" at bounding box center [42, 69] width 78 height 11
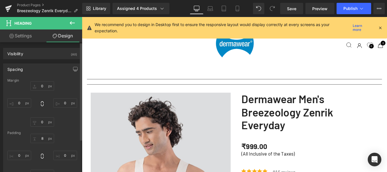
type input "0"
type input "8"
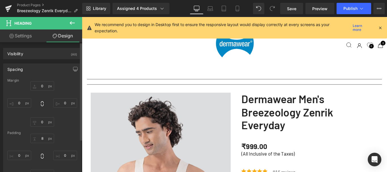
type input "0"
type input "26"
type input "0"
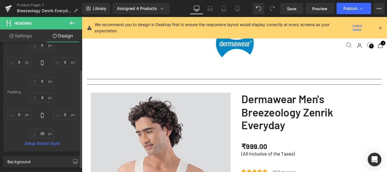
scroll to position [57, 0]
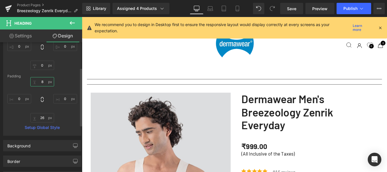
click at [41, 82] on input "8" at bounding box center [42, 81] width 24 height 9
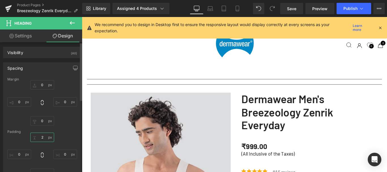
scroll to position [0, 0]
type input "2"
click at [41, 86] on input "0" at bounding box center [42, 85] width 24 height 9
click at [42, 86] on input "0" at bounding box center [42, 85] width 24 height 9
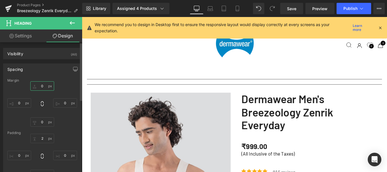
click at [42, 86] on input "0" at bounding box center [42, 85] width 24 height 9
type input "2"
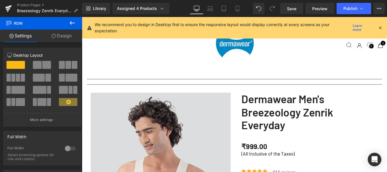
scroll to position [1189, 0]
drag, startPoint x: 240, startPoint y: 108, endPoint x: 240, endPoint y: 105, distance: 3.4
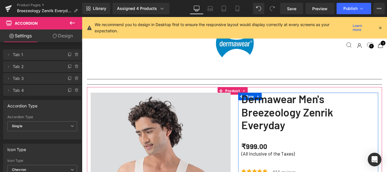
scroll to position [1812, 338]
drag, startPoint x: 289, startPoint y: 150, endPoint x: 276, endPoint y: 137, distance: 18.6
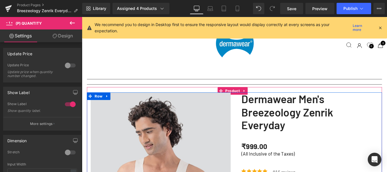
scroll to position [311, 0]
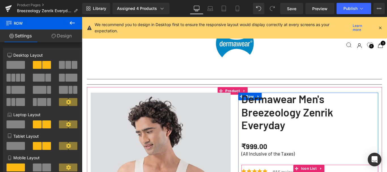
scroll to position [85, 0]
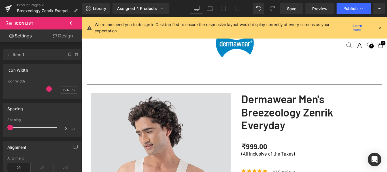
scroll to position [538, 0]
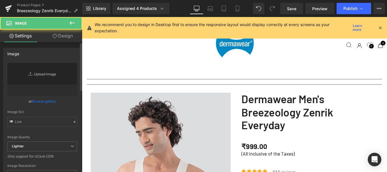
type input "[URL][DOMAIN_NAME]"
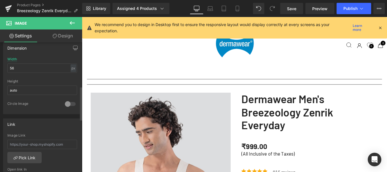
scroll to position [170, 0]
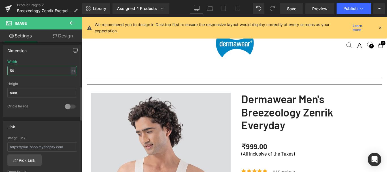
click at [11, 69] on input "56" at bounding box center [42, 70] width 70 height 9
type input "120"
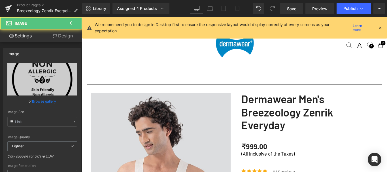
type input "[URL][DOMAIN_NAME]"
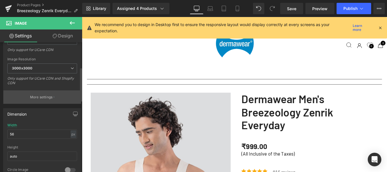
scroll to position [113, 0]
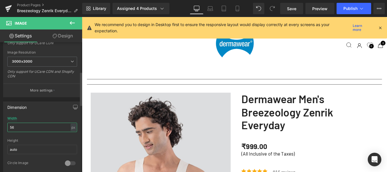
click at [12, 128] on input "56" at bounding box center [42, 127] width 70 height 9
type input "120"
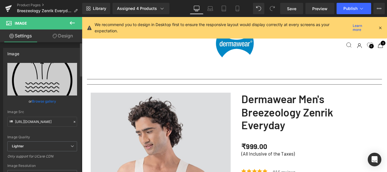
scroll to position [142, 0]
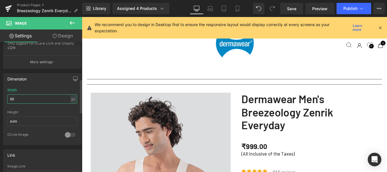
click at [17, 100] on input "56" at bounding box center [42, 98] width 70 height 9
type input "120"
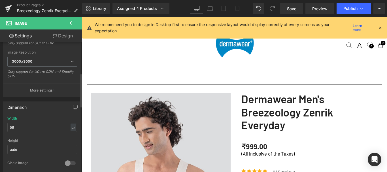
scroll to position [170, 0]
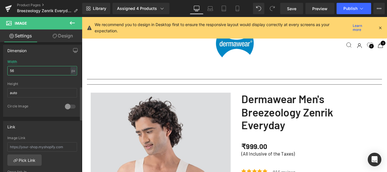
click at [14, 71] on input "56" at bounding box center [42, 70] width 70 height 9
type input "120"
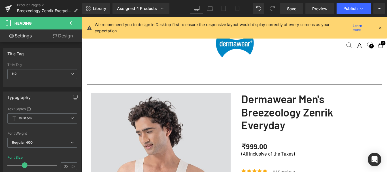
scroll to position [1819, 338]
drag, startPoint x: 243, startPoint y: 145, endPoint x: 242, endPoint y: 140, distance: 4.9
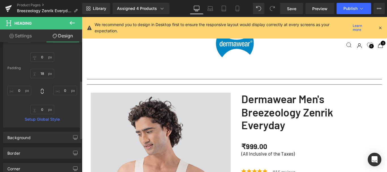
scroll to position [85, 0]
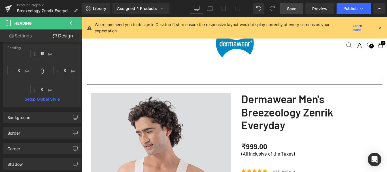
click at [292, 10] on span "Save" at bounding box center [291, 9] width 9 height 6
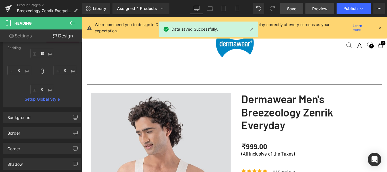
click at [321, 7] on span "Preview" at bounding box center [319, 9] width 15 height 6
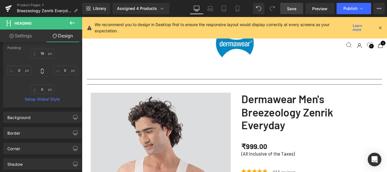
scroll to position [481, 0]
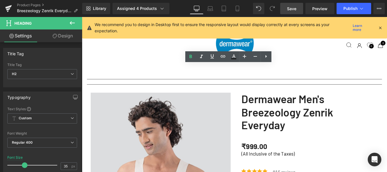
scroll to position [1826, 338]
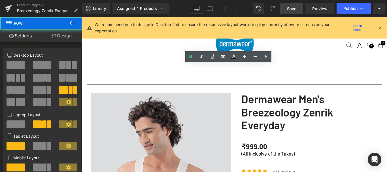
drag, startPoint x: 258, startPoint y: 88, endPoint x: 260, endPoint y: 95, distance: 7.0
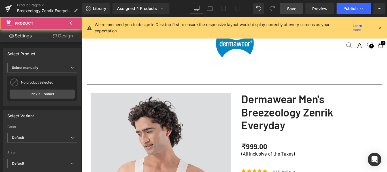
click at [75, 21] on icon at bounding box center [72, 23] width 7 height 7
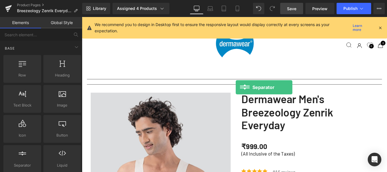
scroll to position [57, 0]
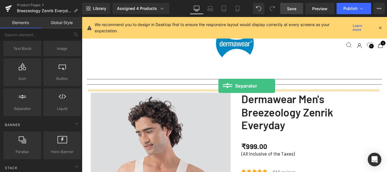
drag, startPoint x: 104, startPoint y: 116, endPoint x: 235, endPoint y: 94, distance: 132.5
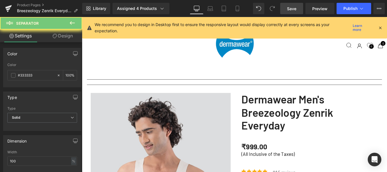
click at [71, 88] on div "Type Solid Dashed Dotted Type Solid Solid Dashed Dotted" at bounding box center [42, 109] width 85 height 44
click at [70, 116] on icon at bounding box center [71, 117] width 3 height 3
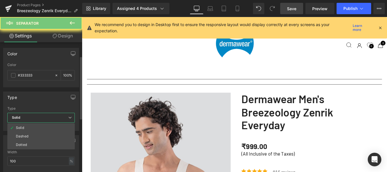
scroll to position [28, 0]
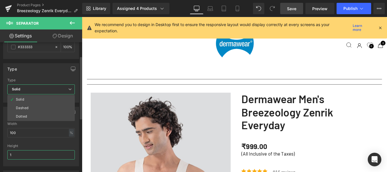
click at [31, 153] on input "1" at bounding box center [40, 154] width 67 height 9
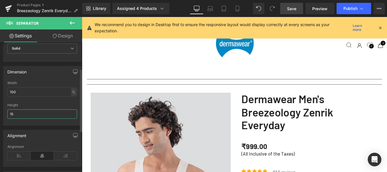
scroll to position [85, 0]
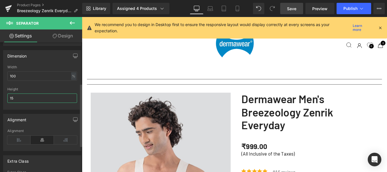
drag, startPoint x: 14, startPoint y: 98, endPoint x: 10, endPoint y: 99, distance: 4.3
click at [10, 99] on input "15" at bounding box center [42, 97] width 70 height 9
type input "2"
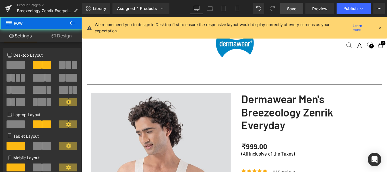
scroll to position [1832, 338]
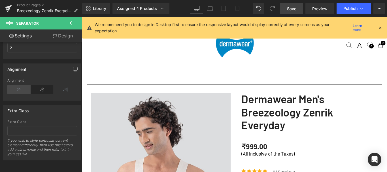
scroll to position [83, 0]
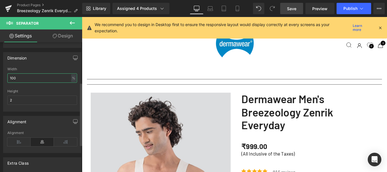
drag, startPoint x: 14, startPoint y: 77, endPoint x: 9, endPoint y: 78, distance: 4.3
click at [9, 78] on input "100" at bounding box center [42, 77] width 70 height 9
type input "50"
drag, startPoint x: 13, startPoint y: 99, endPoint x: 32, endPoint y: 99, distance: 18.4
click at [8, 100] on input "2" at bounding box center [42, 99] width 70 height 9
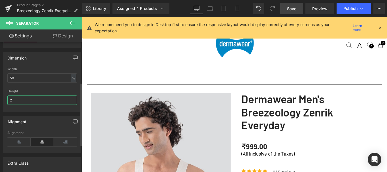
type input "1"
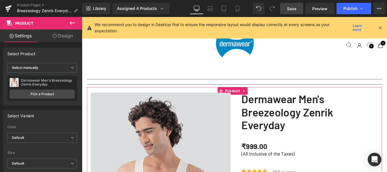
scroll to position [1823, 338]
drag, startPoint x: 283, startPoint y: 98, endPoint x: 281, endPoint y: 92, distance: 5.7
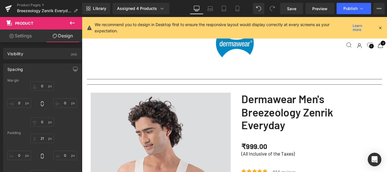
scroll to position [1827, 338]
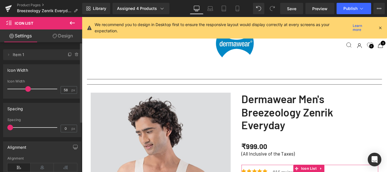
drag, startPoint x: 35, startPoint y: 89, endPoint x: 28, endPoint y: 91, distance: 7.7
click at [28, 91] on span at bounding box center [28, 89] width 6 height 6
type input "122"
drag, startPoint x: 27, startPoint y: 89, endPoint x: 46, endPoint y: 88, distance: 19.3
click at [46, 88] on span at bounding box center [49, 89] width 6 height 6
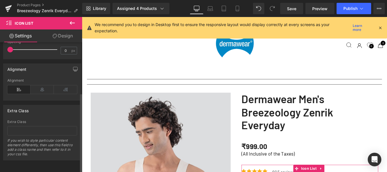
scroll to position [82, 0]
click at [60, 85] on icon at bounding box center [65, 89] width 23 height 8
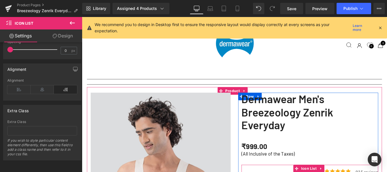
drag, startPoint x: 335, startPoint y: 126, endPoint x: 386, endPoint y: 92, distance: 62.1
click at [304, 166] on div "(All Inclusive of the Taxes)" at bounding box center [337, 174] width 153 height 17
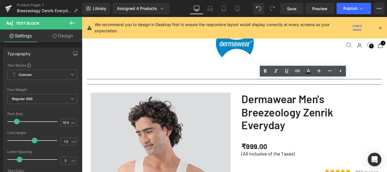
scroll to position [1824, 338]
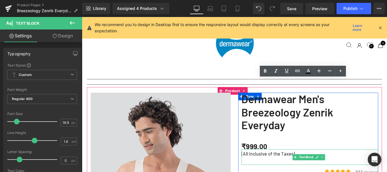
click at [331, 166] on div "(All Inclusive of the Taxes)" at bounding box center [337, 174] width 153 height 17
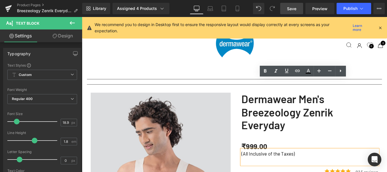
click at [287, 9] on span "Save" at bounding box center [291, 9] width 9 height 6
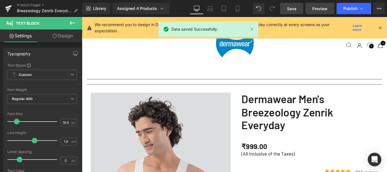
click at [326, 9] on span "Preview" at bounding box center [319, 9] width 15 height 6
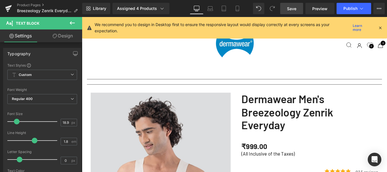
scroll to position [0, 0]
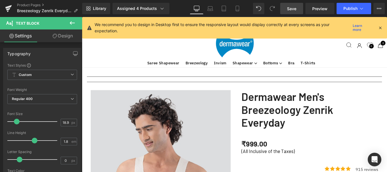
click at [266, 84] on hr at bounding box center [252, 85] width 331 height 3
click at [263, 89] on div "Separator" at bounding box center [252, 90] width 331 height 6
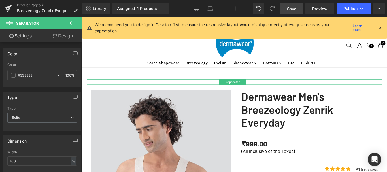
click at [276, 90] on hr at bounding box center [252, 91] width 331 height 3
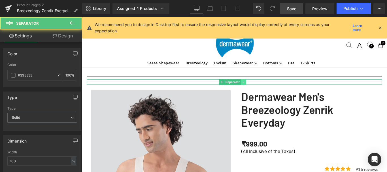
click at [263, 89] on icon at bounding box center [263, 89] width 3 height 3
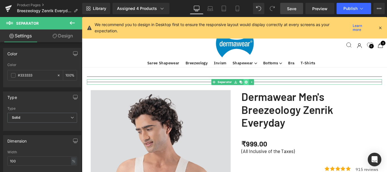
click at [266, 90] on icon at bounding box center [265, 89] width 3 height 3
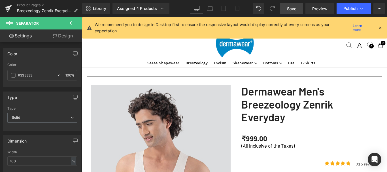
click at [266, 84] on hr at bounding box center [252, 85] width 331 height 3
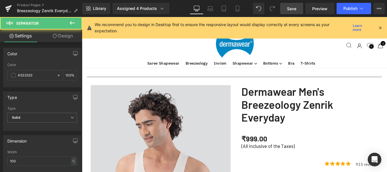
click at [292, 146] on div "₹999.00 ₹0 -99800% OFF" at bounding box center [337, 153] width 153 height 14
click at [271, 150] on span "(P) Price" at bounding box center [275, 153] width 16 height 7
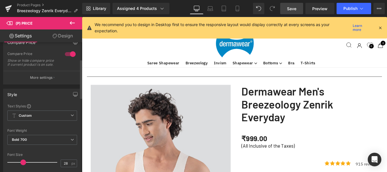
scroll to position [57, 0]
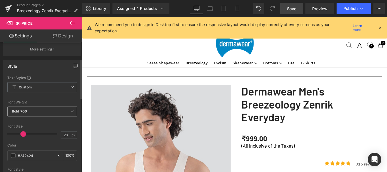
click at [59, 114] on span "Bold 700" at bounding box center [42, 111] width 70 height 10
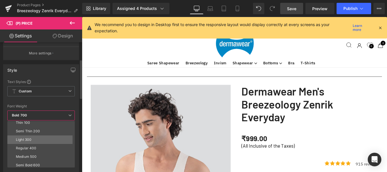
scroll to position [0, 0]
click at [72, 90] on span "Custom Setup Global Style" at bounding box center [40, 91] width 67 height 10
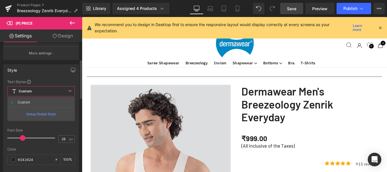
click at [72, 90] on span "Custom Setup Global Style" at bounding box center [40, 91] width 67 height 10
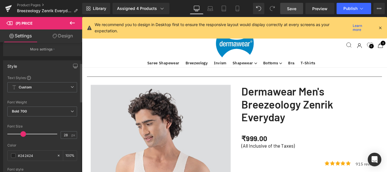
scroll to position [113, 0]
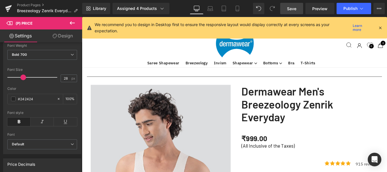
click at [60, 37] on link "Design" at bounding box center [62, 35] width 41 height 13
click at [0, 0] on div "Spacing" at bounding box center [0, 0] width 0 height 0
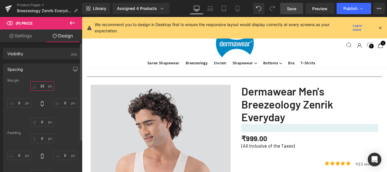
click at [41, 86] on input "32" at bounding box center [42, 85] width 24 height 9
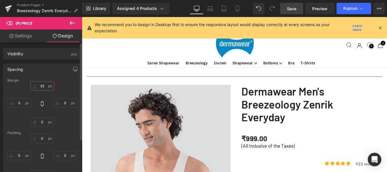
click at [41, 86] on input "32" at bounding box center [42, 85] width 24 height 9
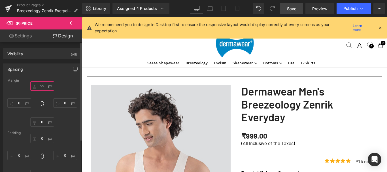
scroll to position [3, 3]
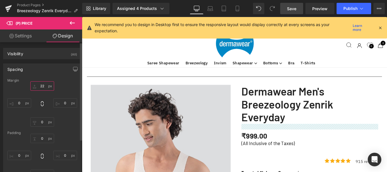
click at [41, 86] on input "22" at bounding box center [42, 85] width 24 height 9
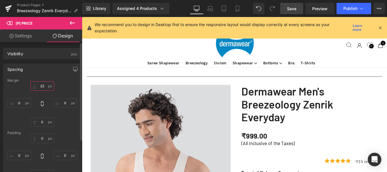
drag, startPoint x: 42, startPoint y: 86, endPoint x: 37, endPoint y: 87, distance: 4.9
click at [37, 86] on input "22" at bounding box center [42, 85] width 24 height 9
type input "12"
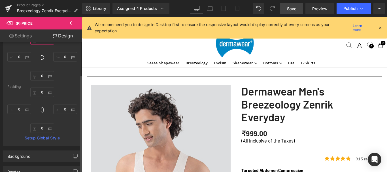
scroll to position [57, 0]
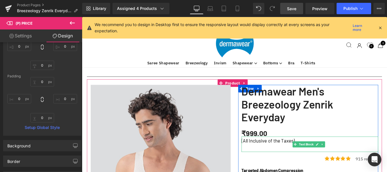
click at [370, 151] on p "(All Inclusive of the Taxes)" at bounding box center [337, 156] width 153 height 10
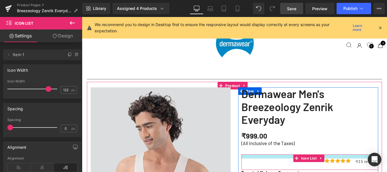
click at [386, 171] on div at bounding box center [337, 173] width 153 height 5
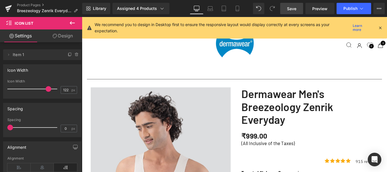
click at [293, 8] on span "Save" at bounding box center [291, 9] width 9 height 6
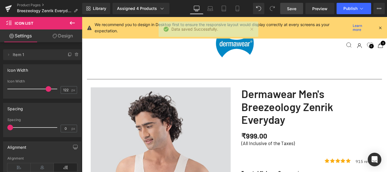
click at [292, 9] on span "Save" at bounding box center [291, 9] width 9 height 6
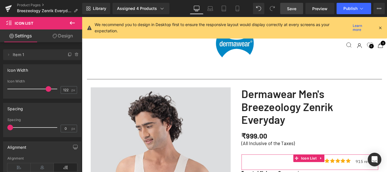
click at [66, 36] on link "Design" at bounding box center [62, 35] width 41 height 13
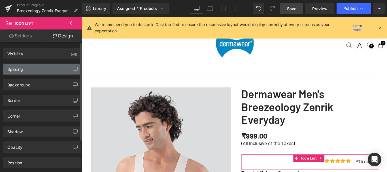
click at [24, 68] on div "Spacing" at bounding box center [42, 69] width 78 height 11
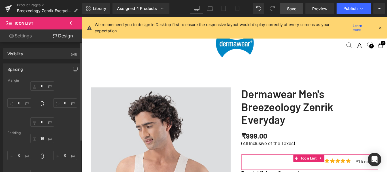
type input "0"
type input "16"
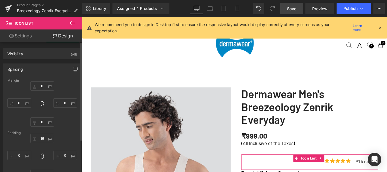
type input "0"
type input "21"
type input "0"
click at [43, 138] on input "16" at bounding box center [42, 138] width 24 height 9
click at [42, 138] on input "16" at bounding box center [42, 138] width 24 height 9
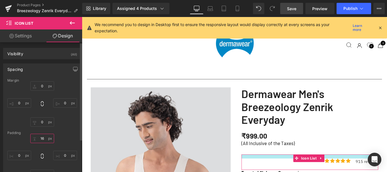
click at [42, 138] on input "16" at bounding box center [42, 138] width 24 height 9
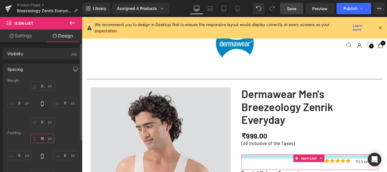
click at [42, 138] on input "16" at bounding box center [42, 138] width 24 height 9
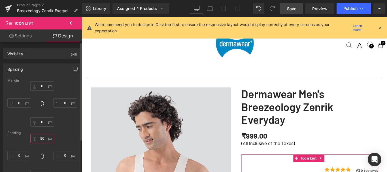
scroll to position [1822, 338]
type input "5"
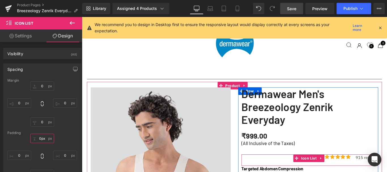
scroll to position [1807, 338]
drag, startPoint x: 368, startPoint y: 134, endPoint x: 152, endPoint y: 146, distance: 216.6
click at [366, 171] on div at bounding box center [337, 171] width 153 height 0
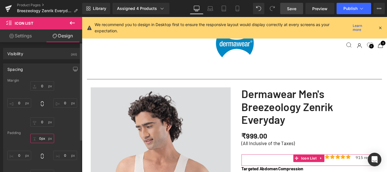
click at [41, 138] on input "0px" at bounding box center [42, 138] width 24 height 9
type input "1"
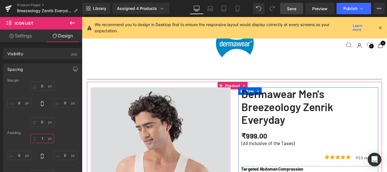
scroll to position [85, 0]
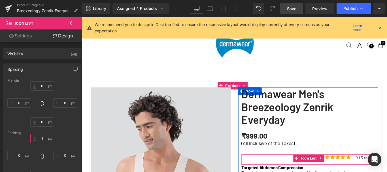
type input "15px"
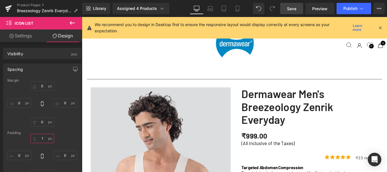
type input "1"
click at [290, 8] on span "Save" at bounding box center [291, 9] width 9 height 6
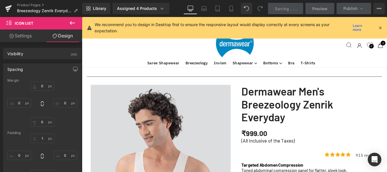
scroll to position [1803, 338]
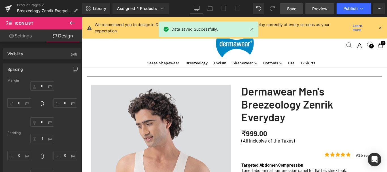
click at [321, 8] on span "Preview" at bounding box center [319, 9] width 15 height 6
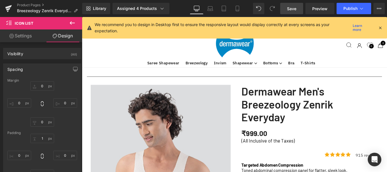
click at [293, 6] on span "Save" at bounding box center [291, 9] width 9 height 6
click at [239, 9] on icon at bounding box center [237, 8] width 3 height 5
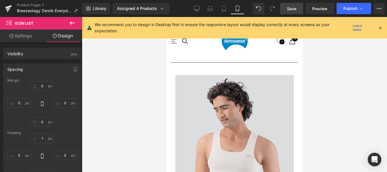
type input "0"
type input "160"
type input "2"
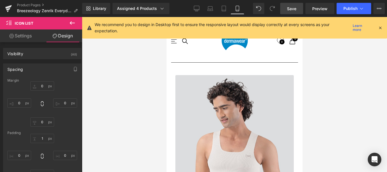
type input "0"
type input "8"
type input "0"
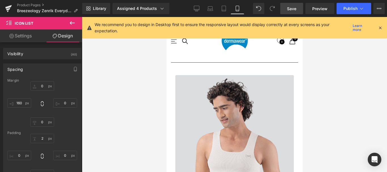
scroll to position [3, 3]
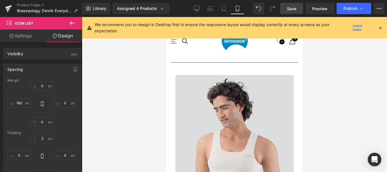
click at [5, 35] on link "Settings" at bounding box center [20, 35] width 41 height 13
click at [21, 34] on link "Settings" at bounding box center [20, 35] width 41 height 13
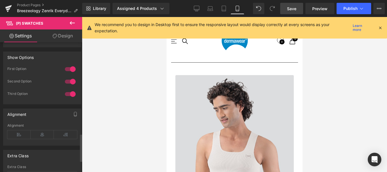
scroll to position [430, 0]
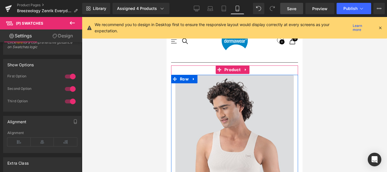
drag, startPoint x: 179, startPoint y: 106, endPoint x: 178, endPoint y: 100, distance: 6.2
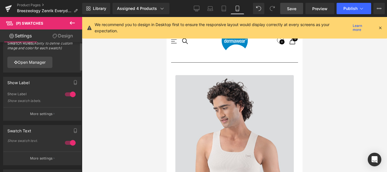
scroll to position [0, 0]
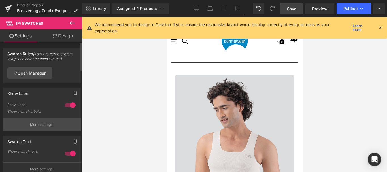
click at [34, 126] on p "More settings" at bounding box center [41, 124] width 23 height 5
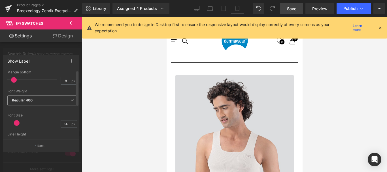
click at [55, 99] on span "Regular 400" at bounding box center [42, 100] width 70 height 10
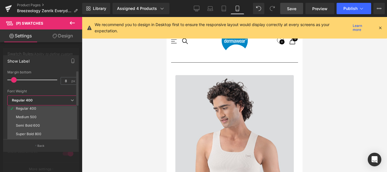
scroll to position [28, 0]
click at [31, 116] on div "Medium 500" at bounding box center [26, 116] width 21 height 4
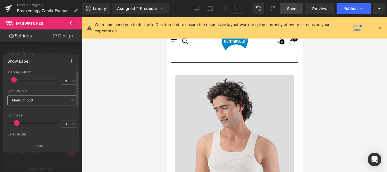
click at [44, 99] on span "Medium 500" at bounding box center [42, 100] width 70 height 10
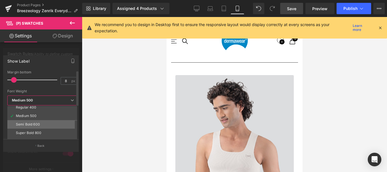
click at [25, 124] on div "Semi Bold 600" at bounding box center [28, 124] width 24 height 4
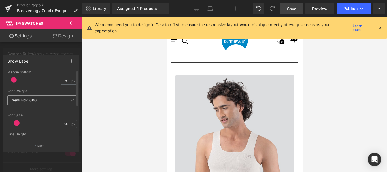
click at [42, 100] on span "Semi Bold 600" at bounding box center [42, 100] width 70 height 10
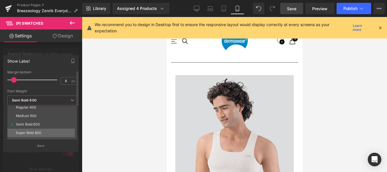
click at [31, 132] on div "Super Bold 800" at bounding box center [28, 133] width 25 height 4
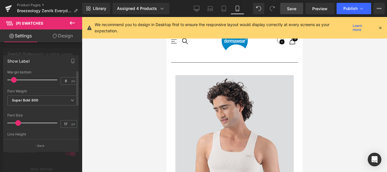
click at [18, 123] on span at bounding box center [18, 123] width 6 height 6
click at [64, 123] on input "17" at bounding box center [66, 123] width 10 height 7
type input "16"
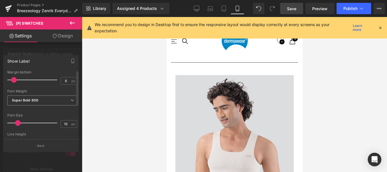
click at [42, 98] on span "Super Bold 800" at bounding box center [42, 100] width 70 height 10
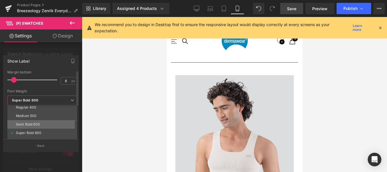
click at [30, 125] on div "Semi Bold 600" at bounding box center [28, 124] width 24 height 4
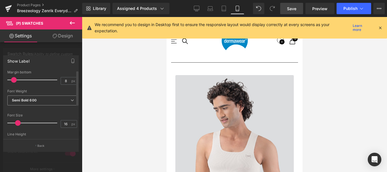
click at [65, 101] on span "Semi Bold 600" at bounding box center [42, 100] width 70 height 10
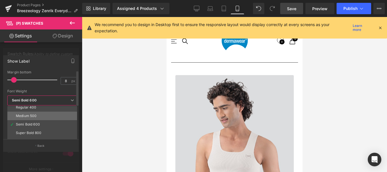
click at [34, 115] on div "Medium 500" at bounding box center [26, 116] width 21 height 4
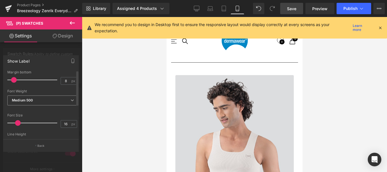
click at [64, 100] on span "Medium 500" at bounding box center [42, 100] width 70 height 10
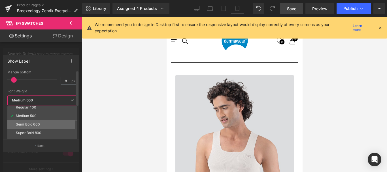
click at [29, 123] on div "Semi Bold 600" at bounding box center [28, 124] width 24 height 4
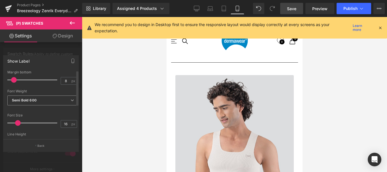
click at [57, 99] on span "Semi Bold 600" at bounding box center [42, 100] width 70 height 10
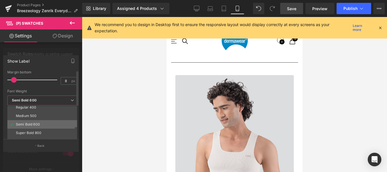
scroll to position [47, 0]
click at [41, 123] on li "Boldest 900" at bounding box center [43, 122] width 72 height 8
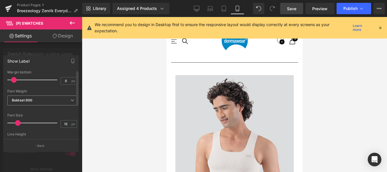
click at [65, 99] on span "Boldest 900" at bounding box center [42, 100] width 70 height 10
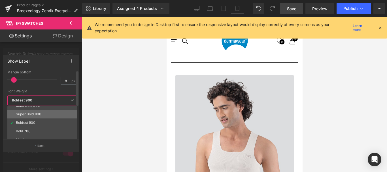
click at [37, 114] on div "Super Bold 800" at bounding box center [28, 114] width 25 height 4
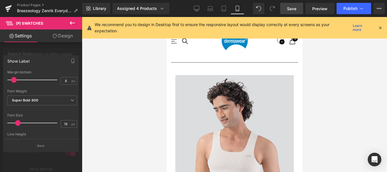
scroll to position [228, 0]
click at [64, 99] on span "Super Bold 800" at bounding box center [42, 100] width 70 height 10
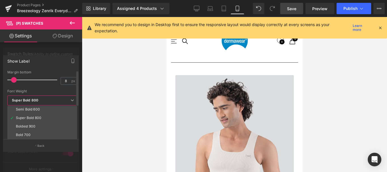
scroll to position [47, 0]
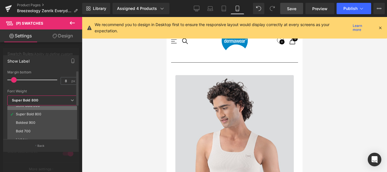
click at [38, 106] on div "Semi Bold 600" at bounding box center [28, 106] width 24 height 4
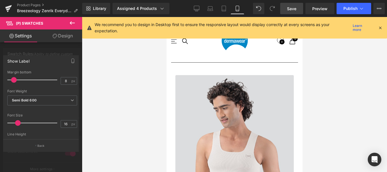
scroll to position [200, 0]
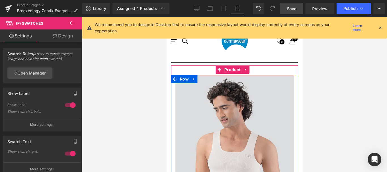
drag, startPoint x: 180, startPoint y: 81, endPoint x: 190, endPoint y: 149, distance: 68.3
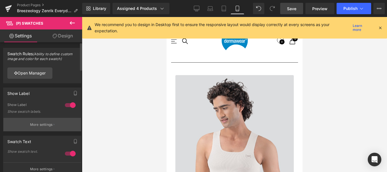
click at [36, 125] on p "More settings" at bounding box center [41, 124] width 23 height 5
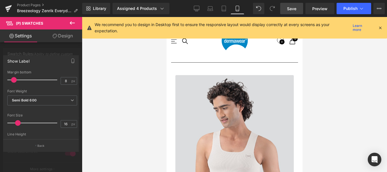
click at [211, 78] on div at bounding box center [234, 94] width 136 height 155
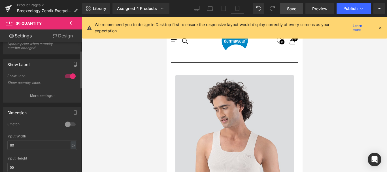
scroll to position [28, 0]
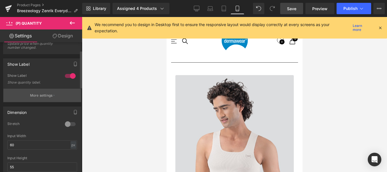
click at [43, 89] on button "More settings" at bounding box center [42, 95] width 78 height 13
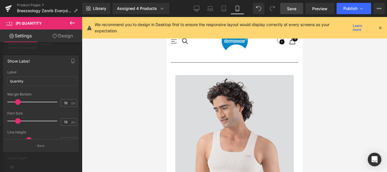
click at [42, 94] on div "Margin Bottom" at bounding box center [42, 94] width 70 height 4
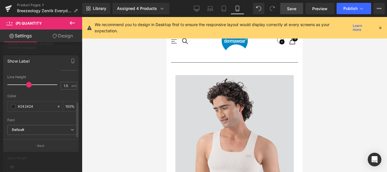
scroll to position [59, 0]
click at [66, 82] on input "1.5" at bounding box center [66, 85] width 10 height 7
type input "1.2"
drag, startPoint x: 215, startPoint y: 118, endPoint x: 475, endPoint y: 34, distance: 273.4
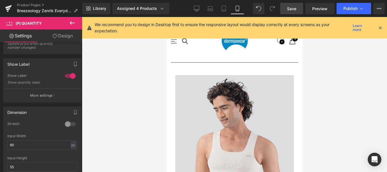
click at [297, 9] on link "Save" at bounding box center [291, 8] width 23 height 11
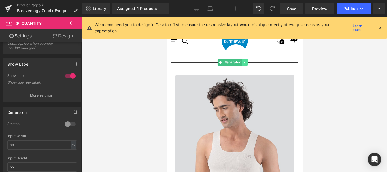
click at [244, 62] on icon at bounding box center [244, 62] width 3 height 3
click at [247, 61] on icon at bounding box center [246, 62] width 3 height 3
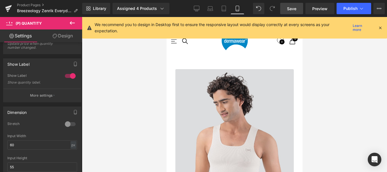
click at [291, 6] on span "Save" at bounding box center [291, 9] width 9 height 6
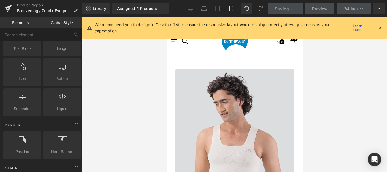
scroll to position [2463, 132]
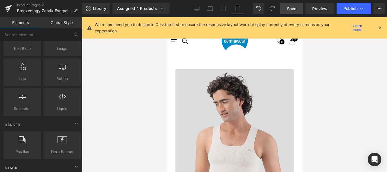
click at [288, 7] on span "Save" at bounding box center [291, 9] width 9 height 6
click at [322, 11] on span "Preview" at bounding box center [319, 9] width 15 height 6
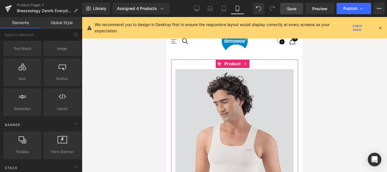
scroll to position [311, 0]
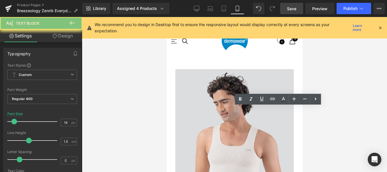
click at [318, 102] on div at bounding box center [234, 94] width 305 height 155
click at [317, 80] on div at bounding box center [234, 94] width 305 height 155
click at [139, 106] on div at bounding box center [234, 94] width 305 height 155
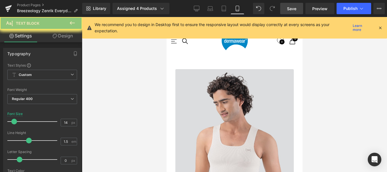
click at [305, 104] on div at bounding box center [234, 94] width 305 height 155
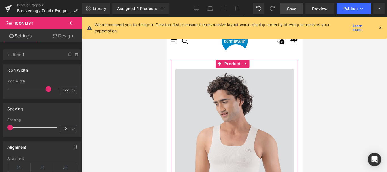
click at [166, 17] on icon at bounding box center [166, 17] width 0 height 0
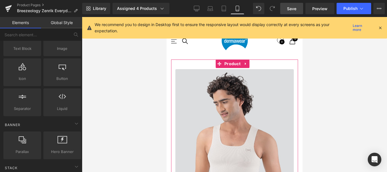
scroll to position [651, 0]
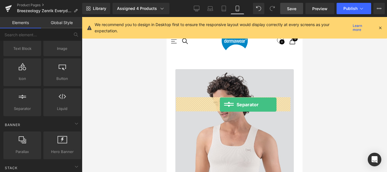
drag, startPoint x: 189, startPoint y: 117, endPoint x: 219, endPoint y: 104, distance: 33.2
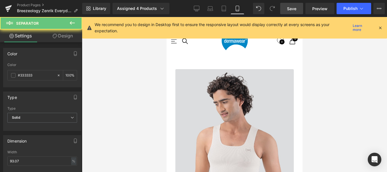
scroll to position [2444, 132]
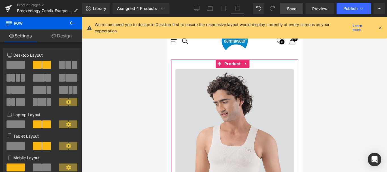
drag, startPoint x: 226, startPoint y: 107, endPoint x: 282, endPoint y: 110, distance: 55.9
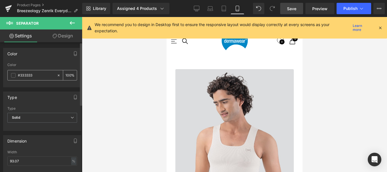
scroll to position [28, 0]
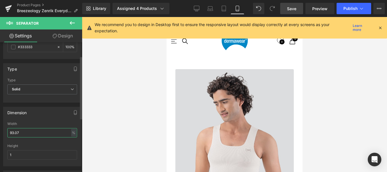
click at [22, 133] on input "93.07" at bounding box center [42, 132] width 70 height 9
click at [12, 133] on input "50" at bounding box center [42, 132] width 70 height 9
type input "60"
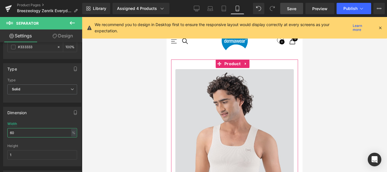
scroll to position [708, 0]
drag, startPoint x: 243, startPoint y: 131, endPoint x: 240, endPoint y: 127, distance: 4.5
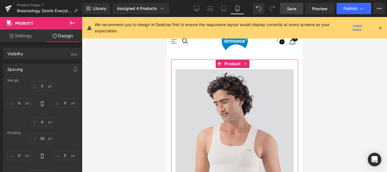
scroll to position [679, 0]
type input "35px"
click at [291, 8] on span "Save" at bounding box center [291, 9] width 9 height 6
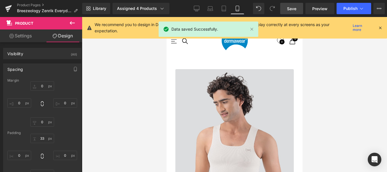
scroll to position [2208, 0]
click at [323, 7] on span "Preview" at bounding box center [319, 9] width 15 height 6
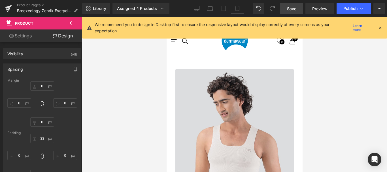
click at [319, 85] on div at bounding box center [234, 94] width 305 height 155
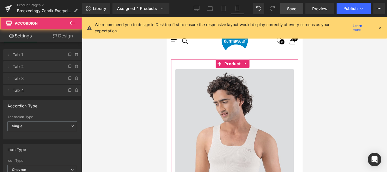
scroll to position [2454, 132]
click at [65, 165] on span "Chevron" at bounding box center [42, 170] width 70 height 10
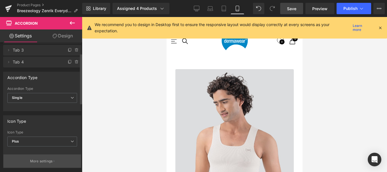
scroll to position [2481, 132]
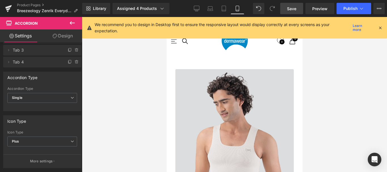
click at [292, 8] on span "Save" at bounding box center [291, 9] width 9 height 6
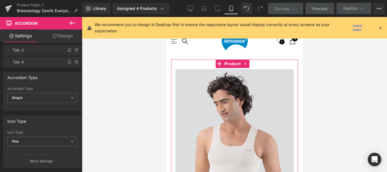
scroll to position [679, 0]
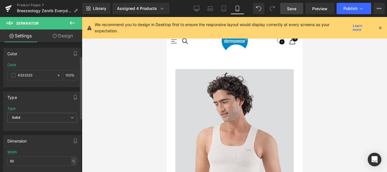
scroll to position [28, 0]
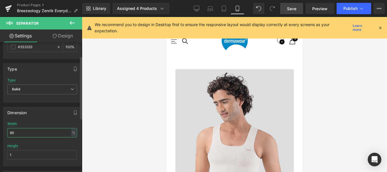
drag, startPoint x: 12, startPoint y: 132, endPoint x: 9, endPoint y: 133, distance: 3.1
click at [9, 133] on input "60" at bounding box center [42, 132] width 70 height 9
type input "80"
click at [287, 8] on link "Save" at bounding box center [291, 8] width 23 height 11
click at [321, 9] on span "Preview" at bounding box center [319, 9] width 15 height 6
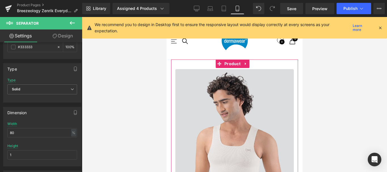
scroll to position [226, 0]
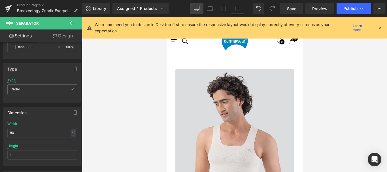
click at [198, 8] on icon at bounding box center [197, 9] width 6 height 6
type input "100"
type input "23.15"
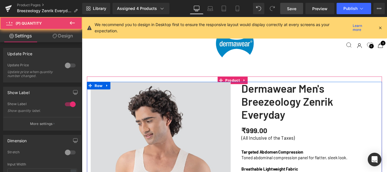
click at [292, 9] on span "Save" at bounding box center [291, 9] width 9 height 6
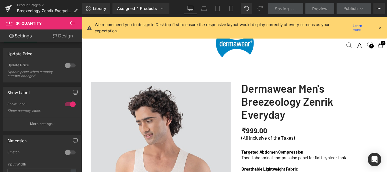
scroll to position [3, 3]
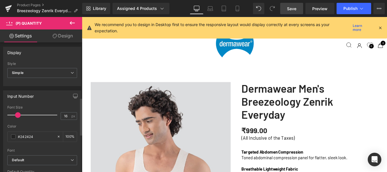
scroll to position [198, 0]
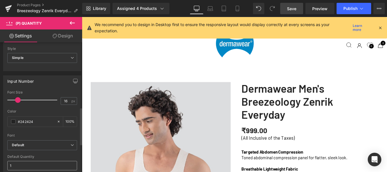
scroll to position [226, 0]
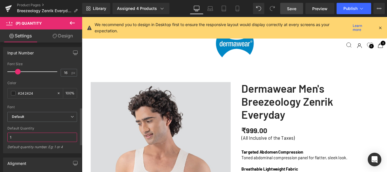
click at [16, 137] on input "1" at bounding box center [42, 136] width 70 height 9
click at [51, 116] on b "Default" at bounding box center [41, 116] width 59 height 5
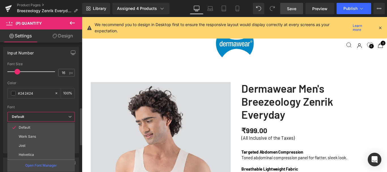
click at [51, 116] on b "Default" at bounding box center [40, 116] width 56 height 5
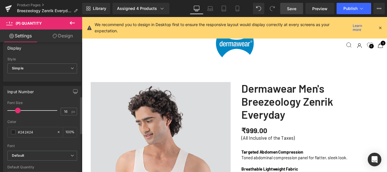
scroll to position [183, 0]
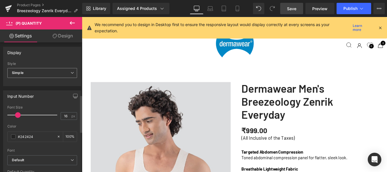
click at [52, 73] on span "Simple" at bounding box center [42, 73] width 70 height 10
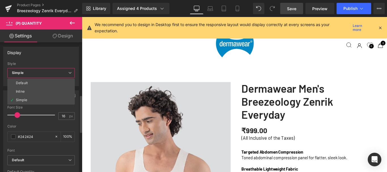
click at [52, 73] on span "Simple" at bounding box center [40, 73] width 67 height 10
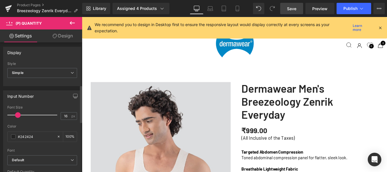
scroll to position [70, 0]
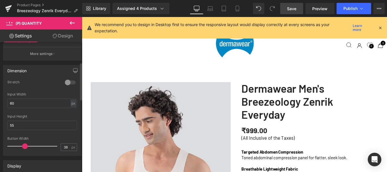
drag, startPoint x: 33, startPoint y: 146, endPoint x: 24, endPoint y: 145, distance: 8.5
click at [24, 145] on span at bounding box center [25, 146] width 6 height 6
drag, startPoint x: 24, startPoint y: 145, endPoint x: 30, endPoint y: 145, distance: 5.4
click at [29, 145] on span at bounding box center [26, 146] width 6 height 6
type input "40"
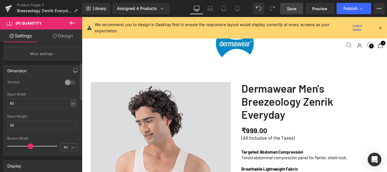
drag, startPoint x: 30, startPoint y: 146, endPoint x: 25, endPoint y: 146, distance: 4.5
click at [28, 146] on span at bounding box center [31, 146] width 6 height 6
click at [16, 125] on input "55" at bounding box center [42, 125] width 70 height 9
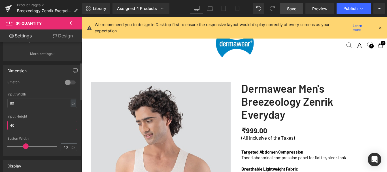
click at [10, 126] on input "40" at bounding box center [42, 125] width 70 height 9
type input "50"
drag, startPoint x: 12, startPoint y: 103, endPoint x: 8, endPoint y: 103, distance: 4.0
click at [8, 103] on input "60" at bounding box center [42, 103] width 70 height 9
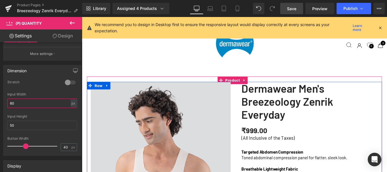
scroll to position [286, 0]
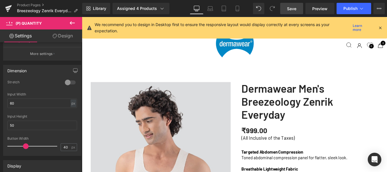
drag, startPoint x: 290, startPoint y: 8, endPoint x: 153, endPoint y: 26, distance: 138.7
click at [290, 8] on span "Save" at bounding box center [291, 9] width 9 height 6
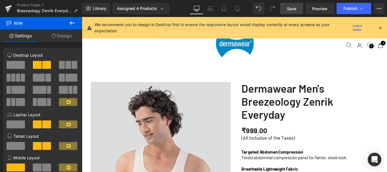
click at [57, 37] on link "Design" at bounding box center [61, 35] width 41 height 13
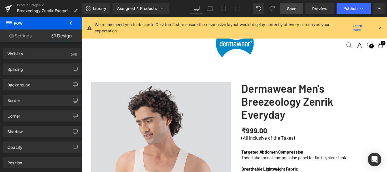
click at [19, 32] on link "Settings" at bounding box center [20, 35] width 41 height 13
click at [71, 23] on icon at bounding box center [72, 22] width 5 height 3
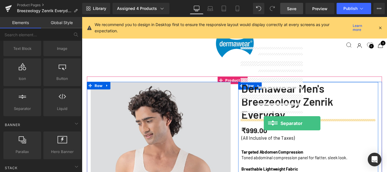
drag, startPoint x: 219, startPoint y: 106, endPoint x: 286, endPoint y: 136, distance: 73.8
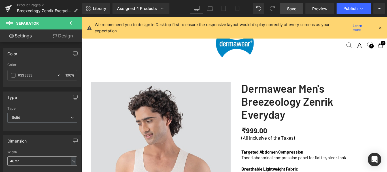
scroll to position [57, 0]
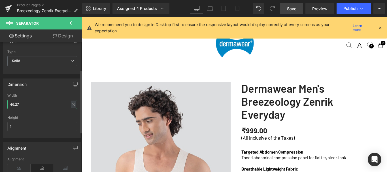
drag, startPoint x: 12, startPoint y: 103, endPoint x: 20, endPoint y: 103, distance: 8.2
click at [20, 103] on input "46.27" at bounding box center [42, 104] width 70 height 9
click at [14, 103] on input "46.27" at bounding box center [42, 104] width 70 height 9
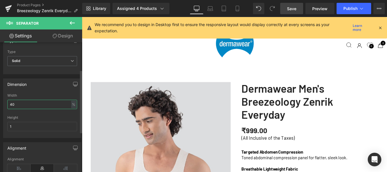
click at [11, 104] on input "40" at bounding box center [42, 104] width 70 height 9
click at [12, 104] on input "50" at bounding box center [42, 104] width 70 height 9
type input "60"
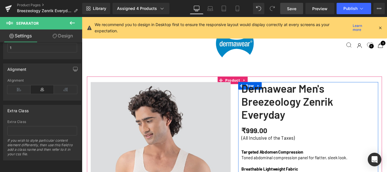
scroll to position [371, 0]
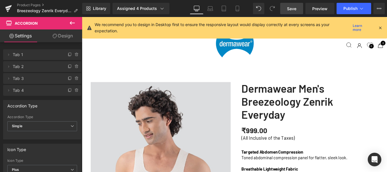
scroll to position [1333, 0]
click at [295, 8] on span "Save" at bounding box center [291, 9] width 9 height 6
click at [294, 9] on span "Save" at bounding box center [291, 9] width 9 height 6
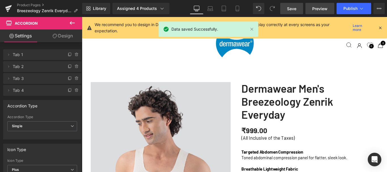
click at [323, 7] on span "Preview" at bounding box center [319, 9] width 15 height 6
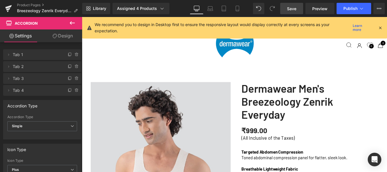
scroll to position [172, 0]
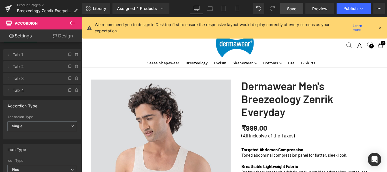
click at [366, 169] on p "Toned abdominal compression panel for flatter, sleek look." at bounding box center [337, 175] width 153 height 12
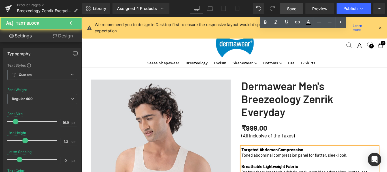
scroll to position [1789, 338]
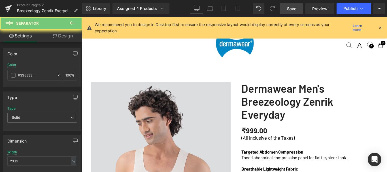
scroll to position [229, 0]
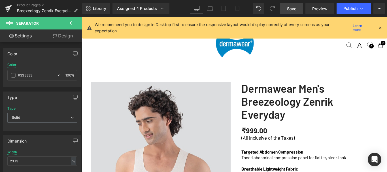
scroll to position [1792, 338]
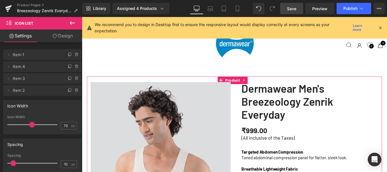
drag, startPoint x: 329, startPoint y: 106, endPoint x: 328, endPoint y: 98, distance: 8.1
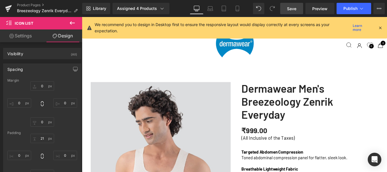
scroll to position [3, 3]
click at [292, 8] on span "Save" at bounding box center [291, 9] width 9 height 6
click at [325, 9] on span "Preview" at bounding box center [319, 9] width 15 height 6
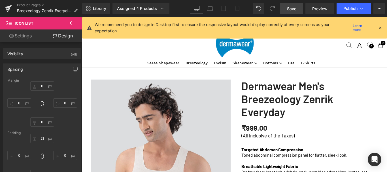
scroll to position [0, 0]
